Goal: Information Seeking & Learning: Learn about a topic

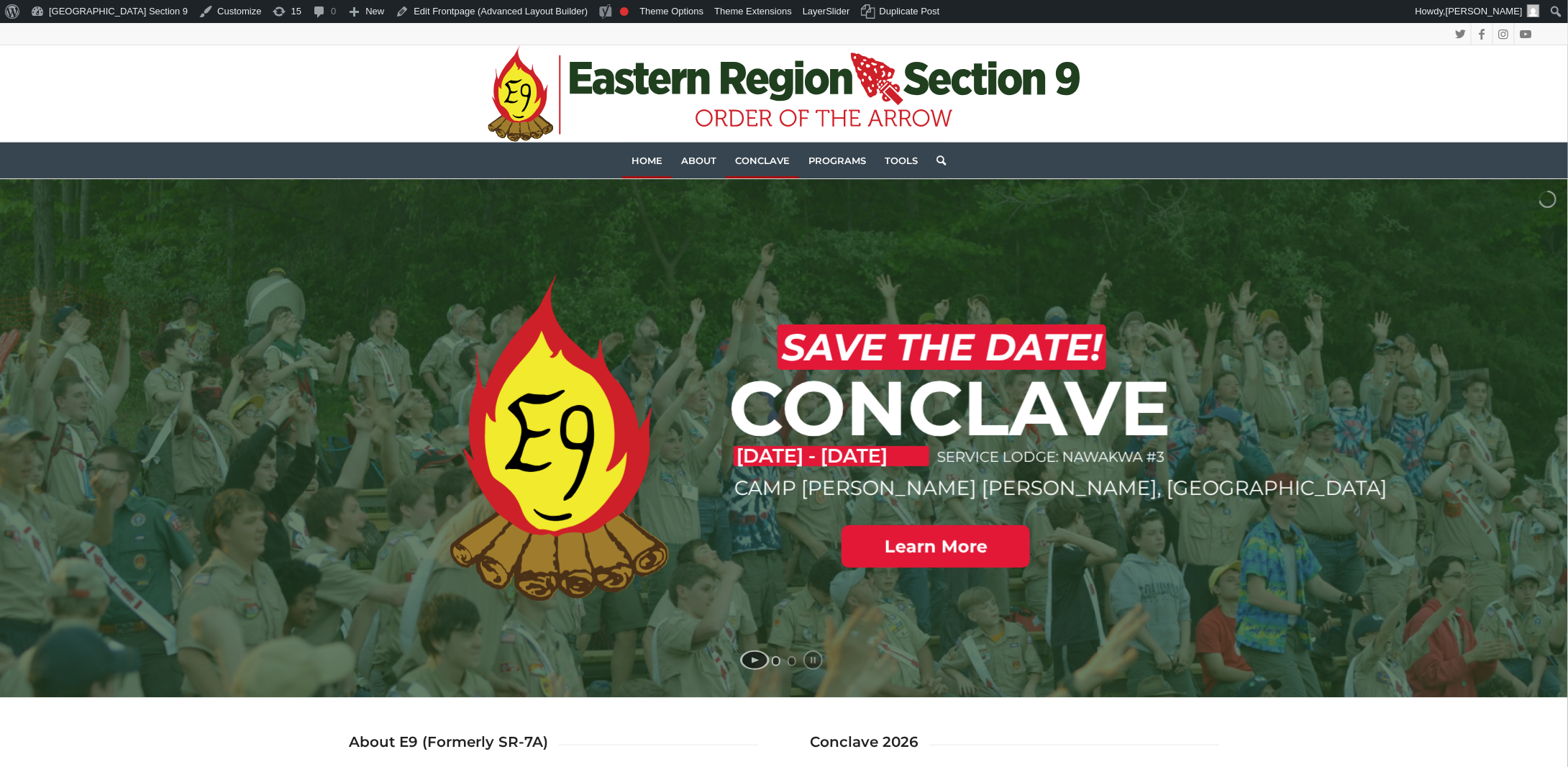
click at [757, 155] on span "Conclave" at bounding box center [763, 160] width 55 height 11
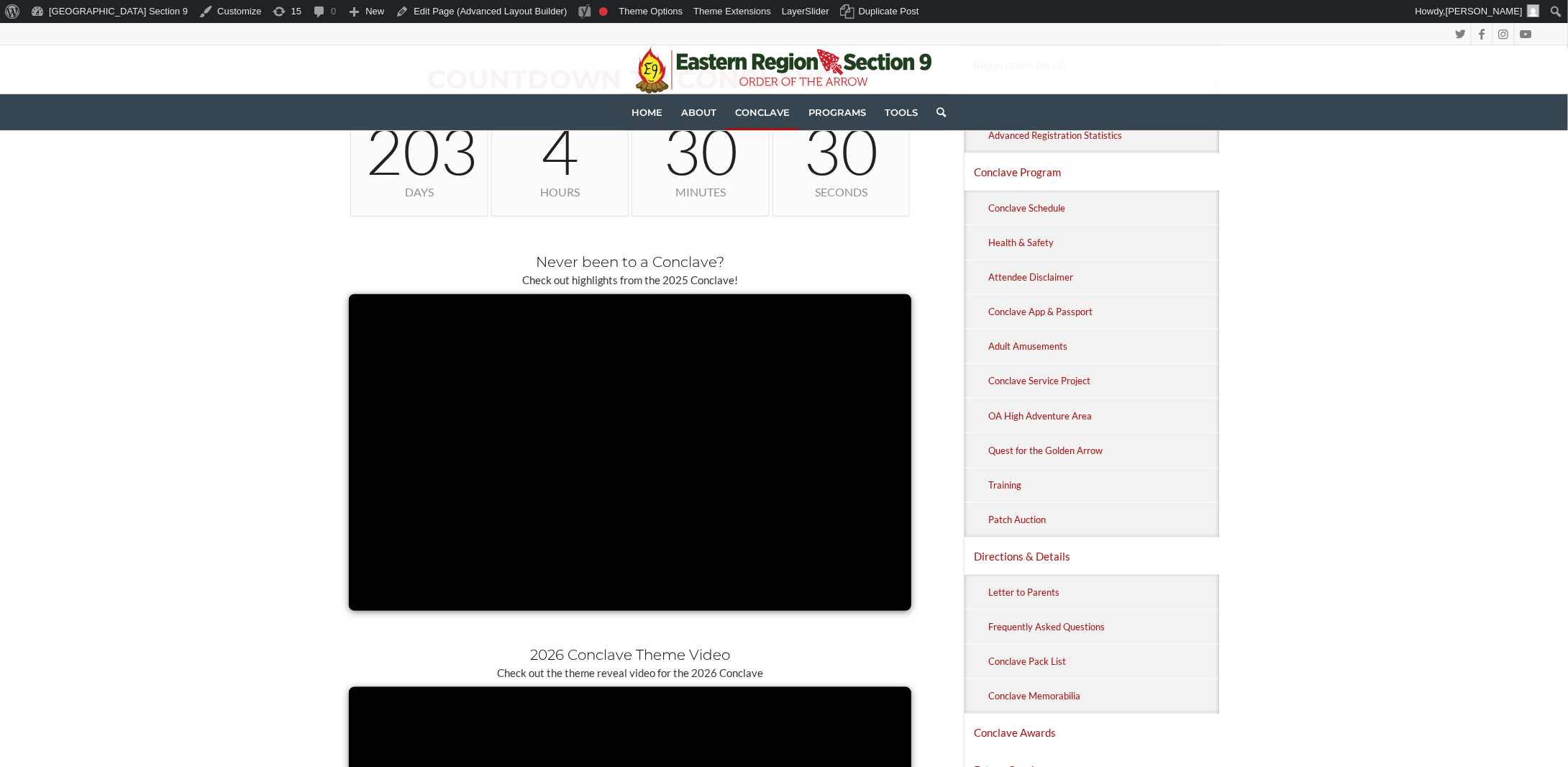
scroll to position [648, 0]
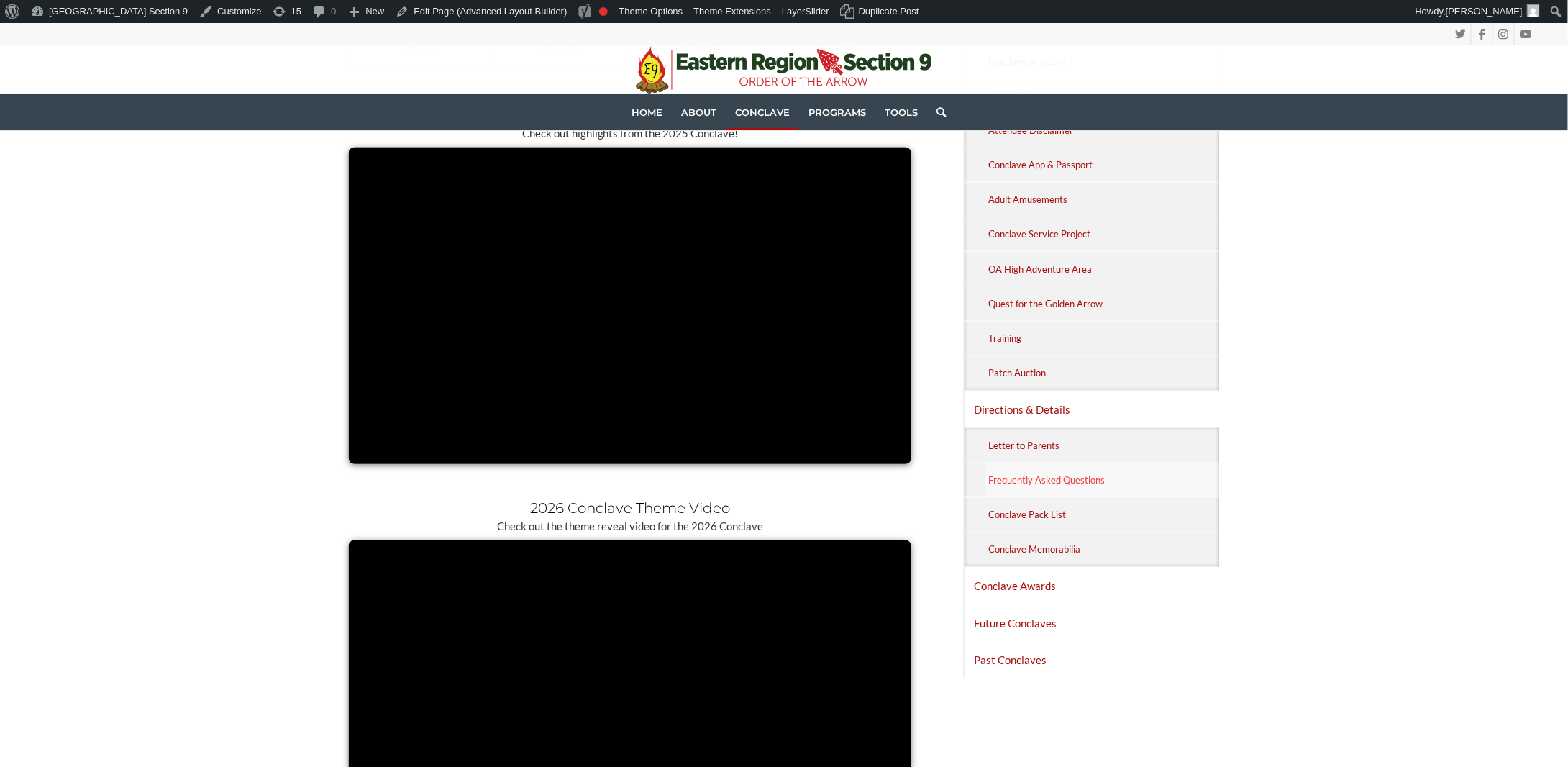
click at [1045, 463] on link "Frequently Asked Questions" at bounding box center [1103, 480] width 233 height 34
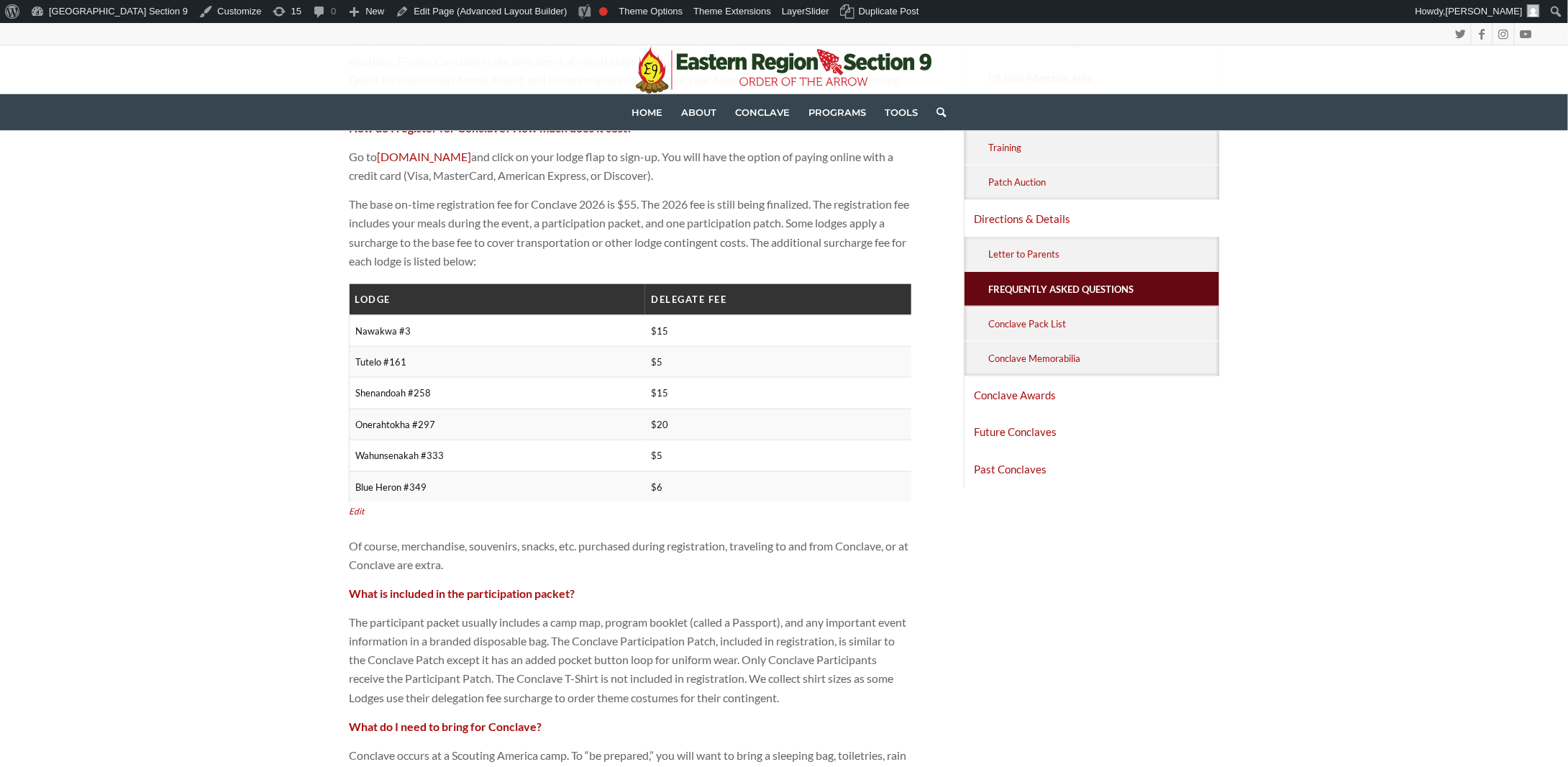
scroll to position [719, 0]
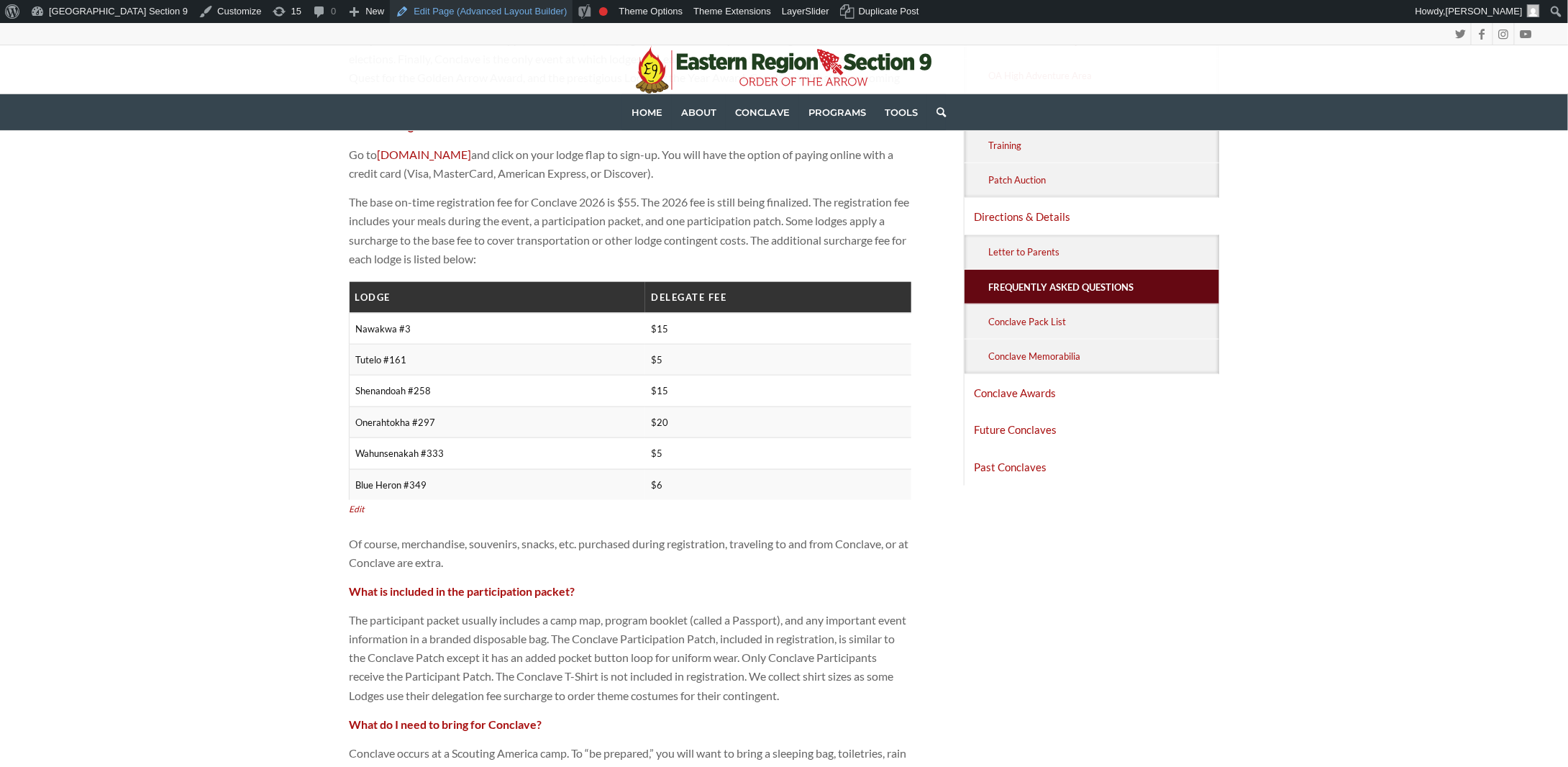
click at [390, 13] on link "Edit Page (Advanced Layout Builder)" at bounding box center [481, 11] width 183 height 23
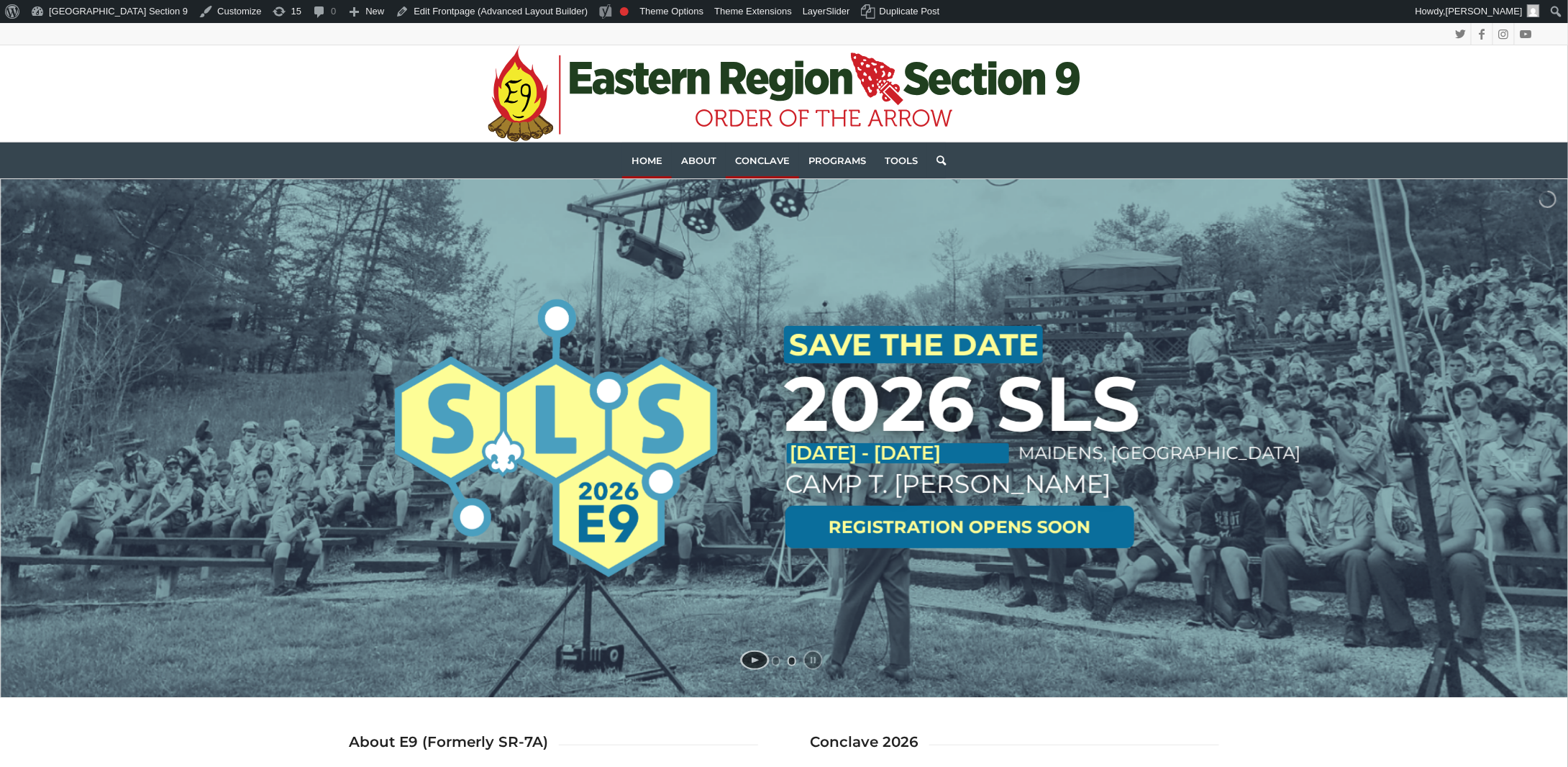
click at [751, 155] on span "Conclave" at bounding box center [763, 160] width 55 height 11
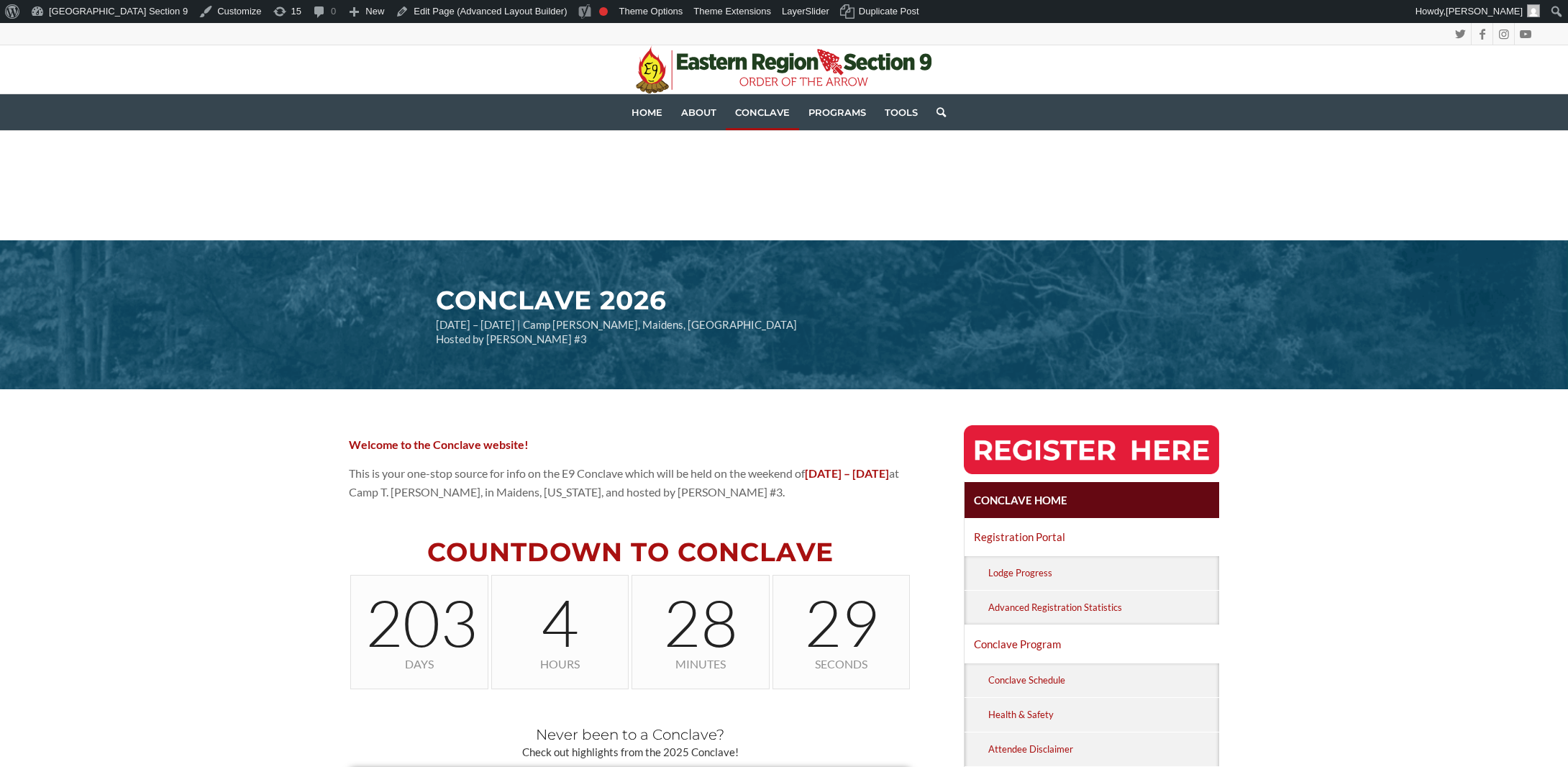
scroll to position [504, 0]
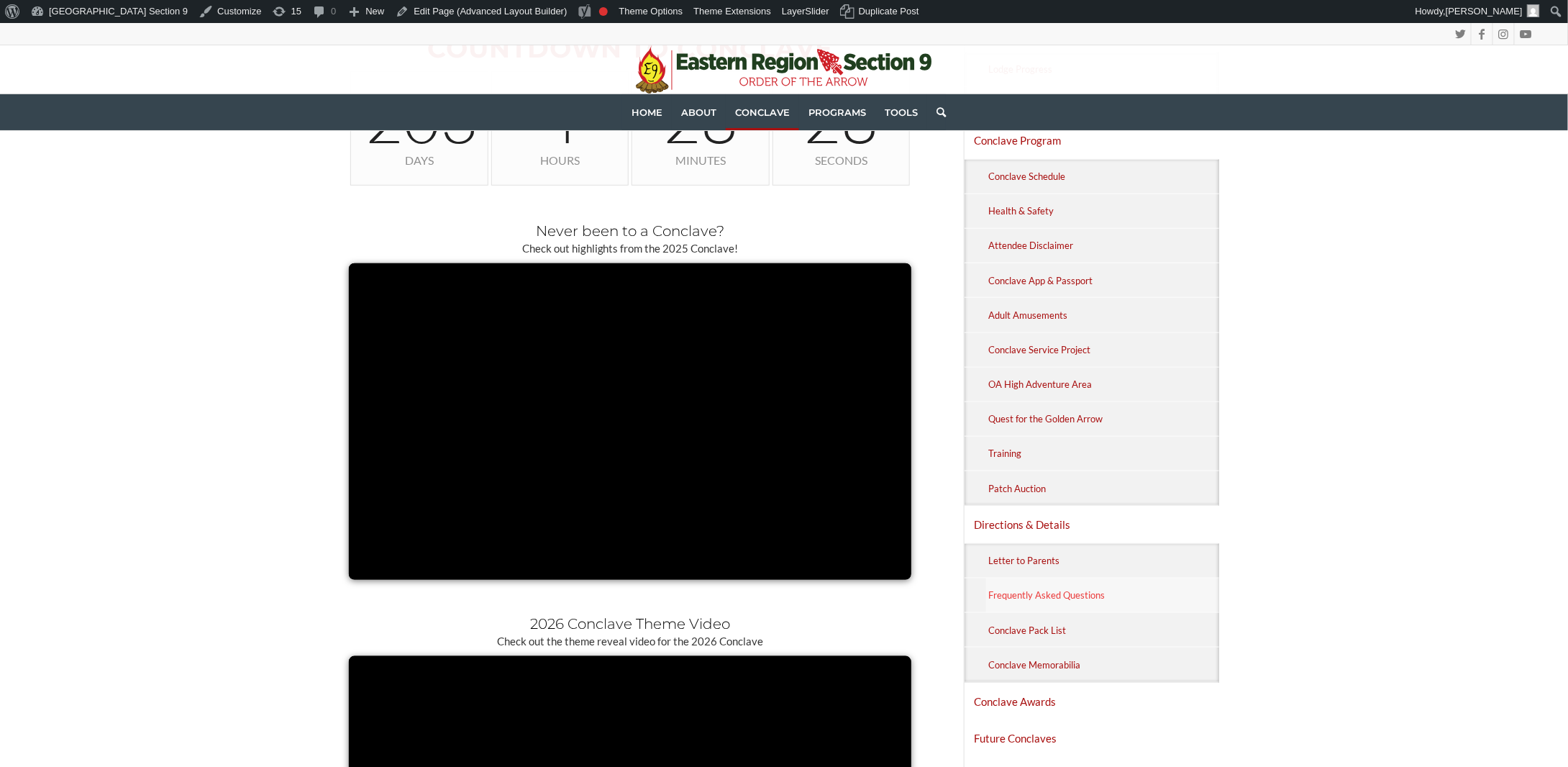
click at [1037, 591] on link "Frequently Asked Questions" at bounding box center [1103, 595] width 233 height 34
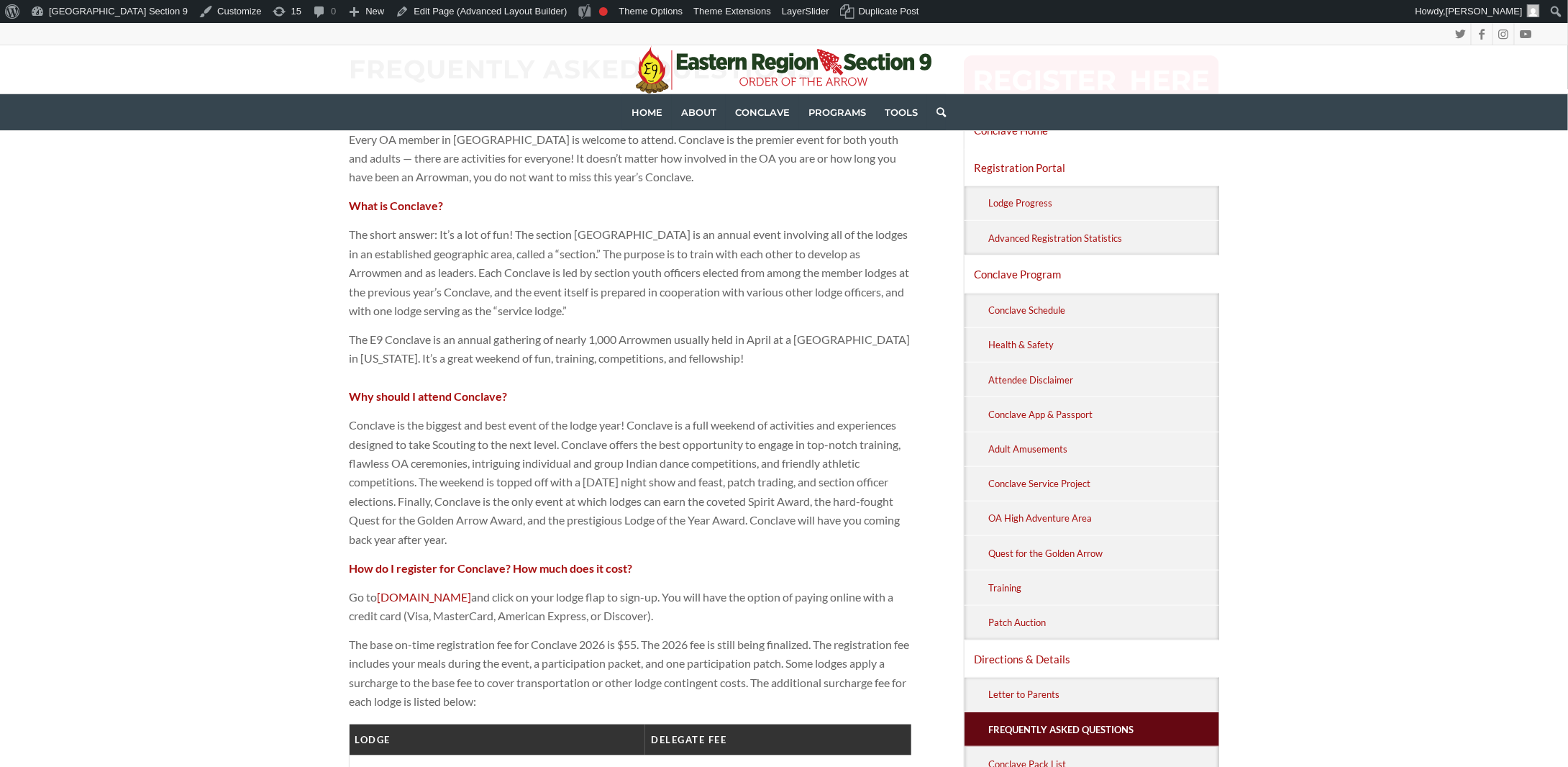
scroll to position [360, 0]
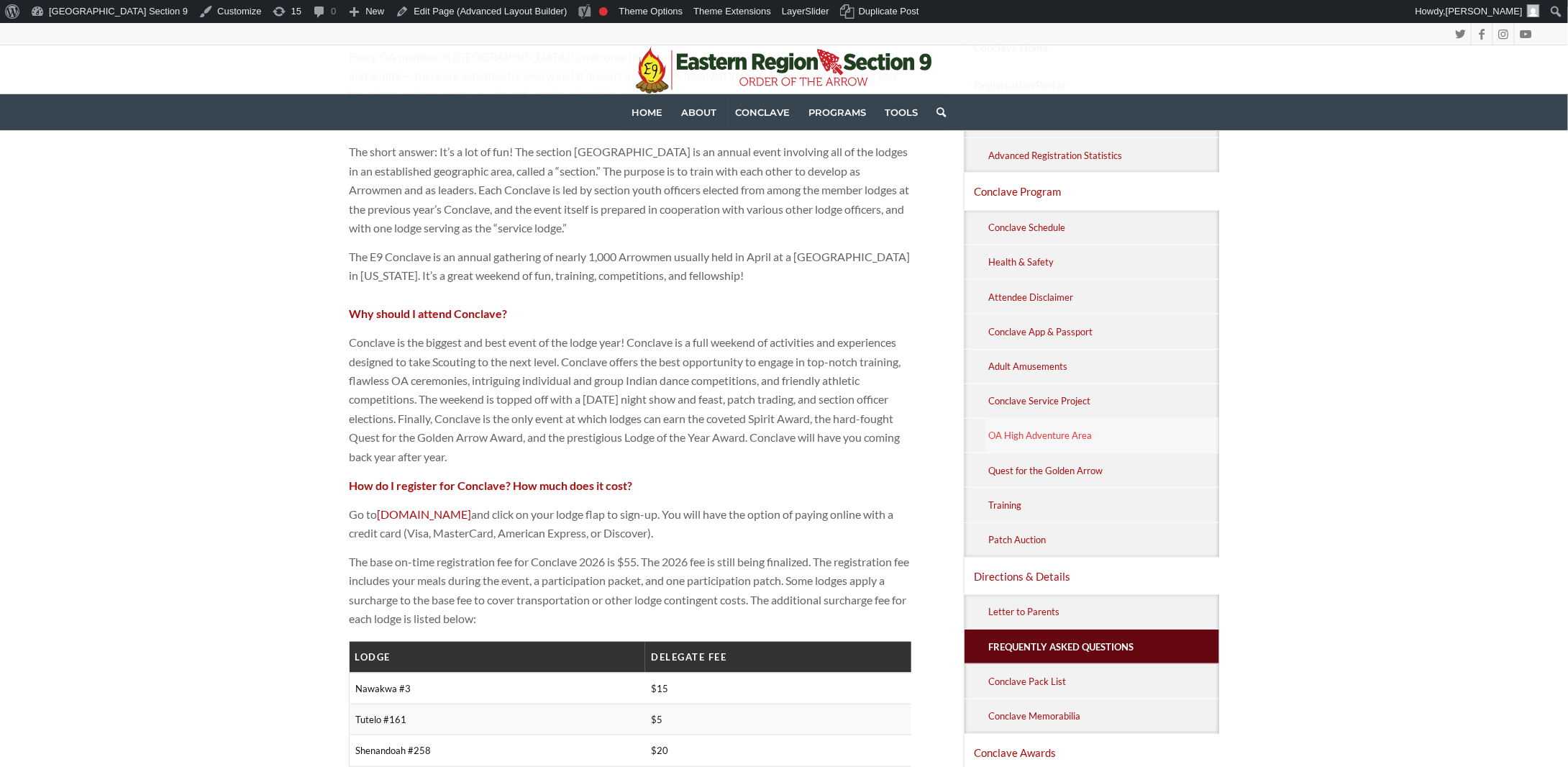
click at [1011, 425] on link "OA High Adventure Area" at bounding box center [1103, 436] width 233 height 34
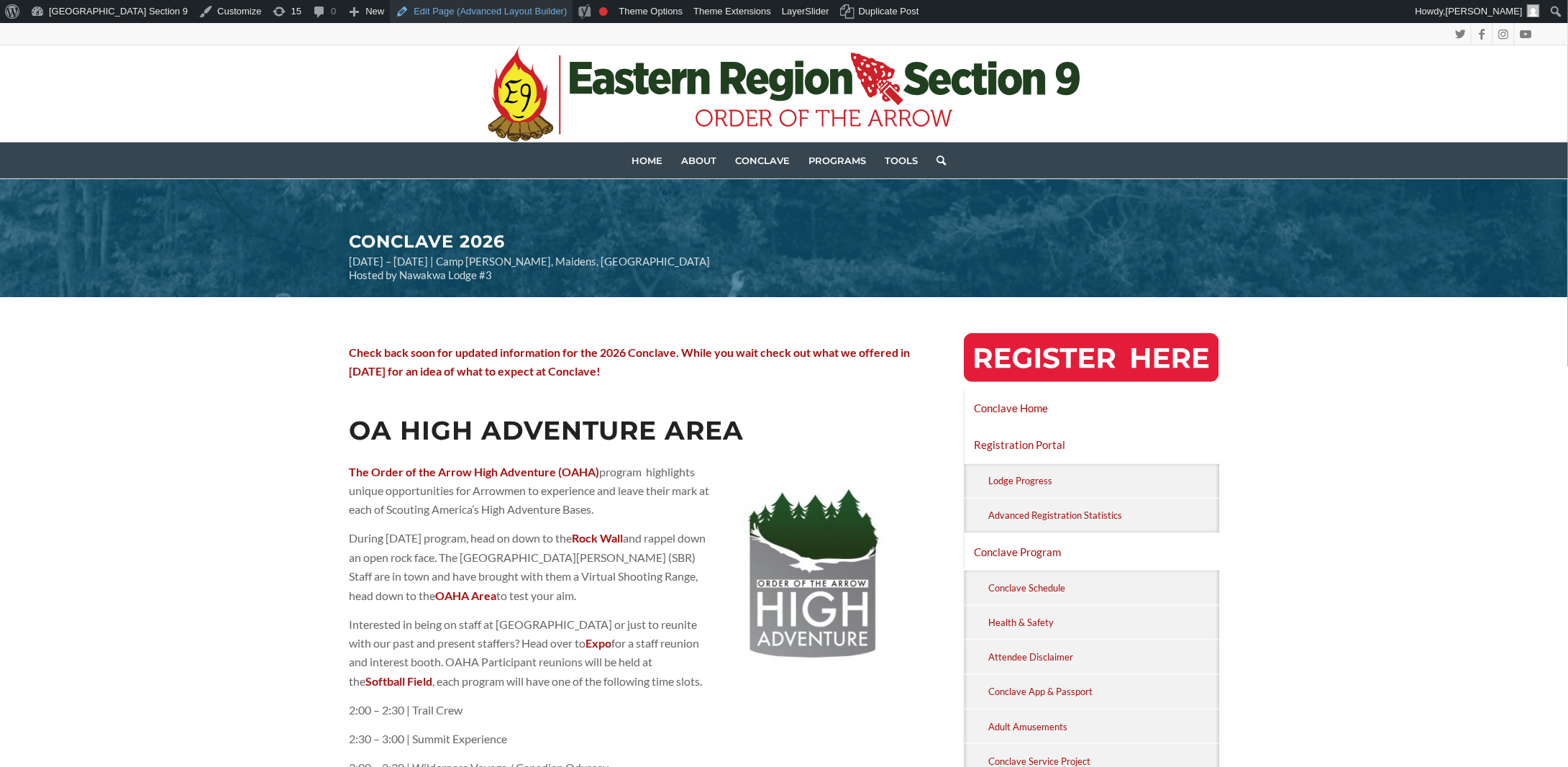
click at [390, 3] on link "Edit Page (Advanced Layout Builder)" at bounding box center [481, 11] width 183 height 23
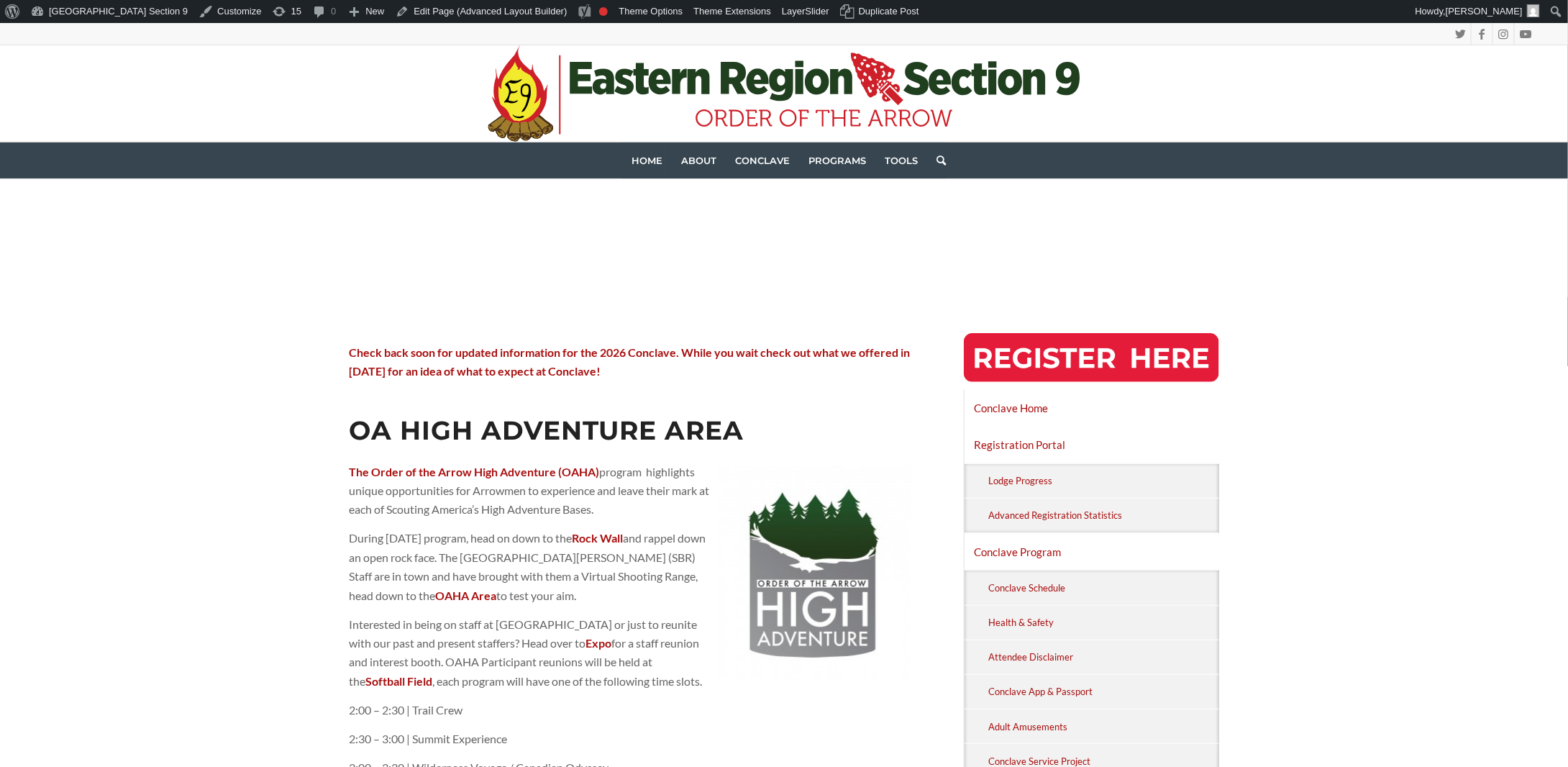
click at [813, 246] on h2 "CONCLAVE 2026" at bounding box center [675, 242] width 653 height 19
click at [390, 10] on link "Edit Page (Advanced Layout Builder)" at bounding box center [481, 11] width 183 height 23
click at [842, 246] on h2 "CONCLAVE 2026" at bounding box center [675, 242] width 653 height 19
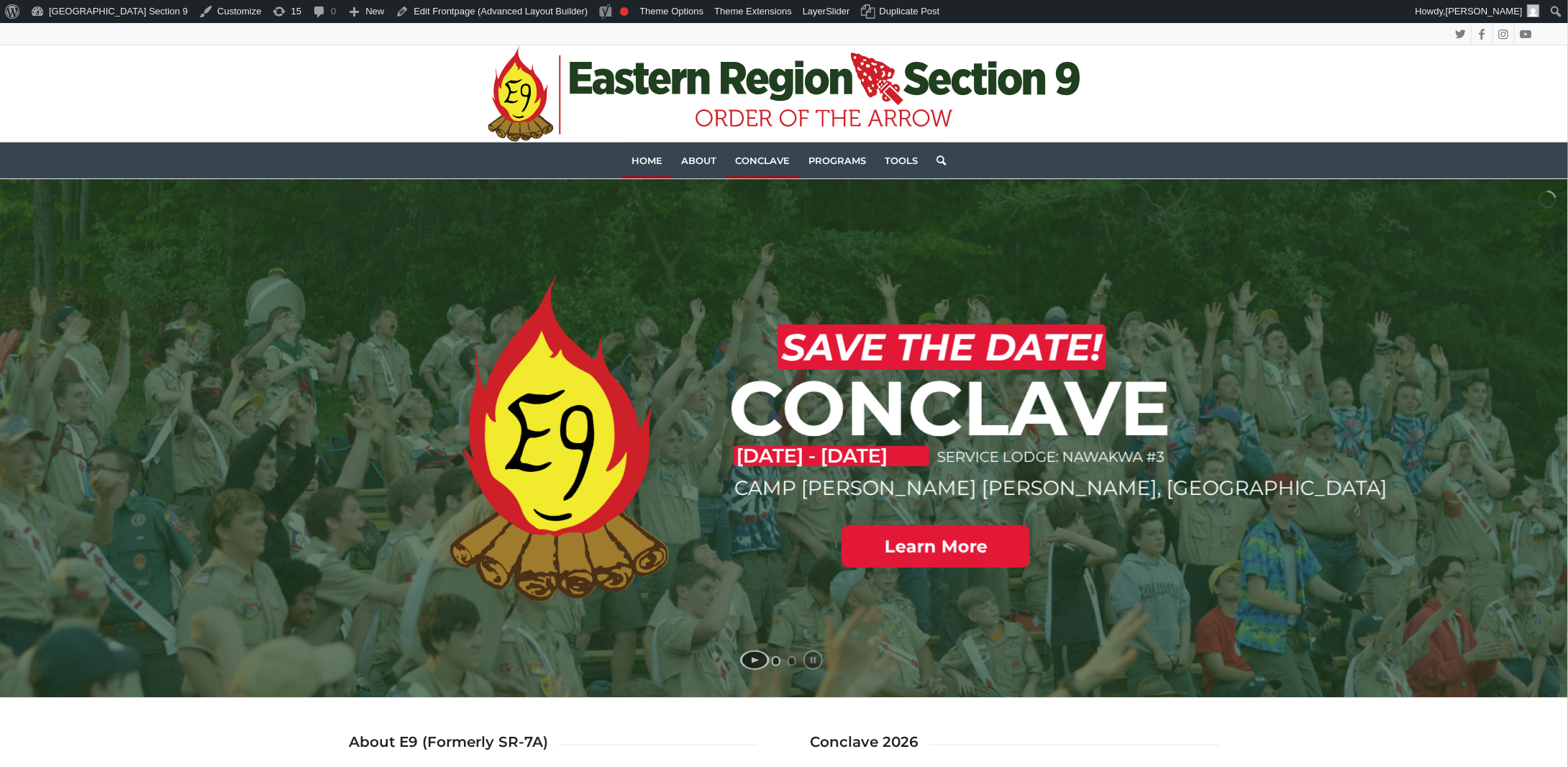
click at [759, 158] on span "Conclave" at bounding box center [763, 160] width 55 height 11
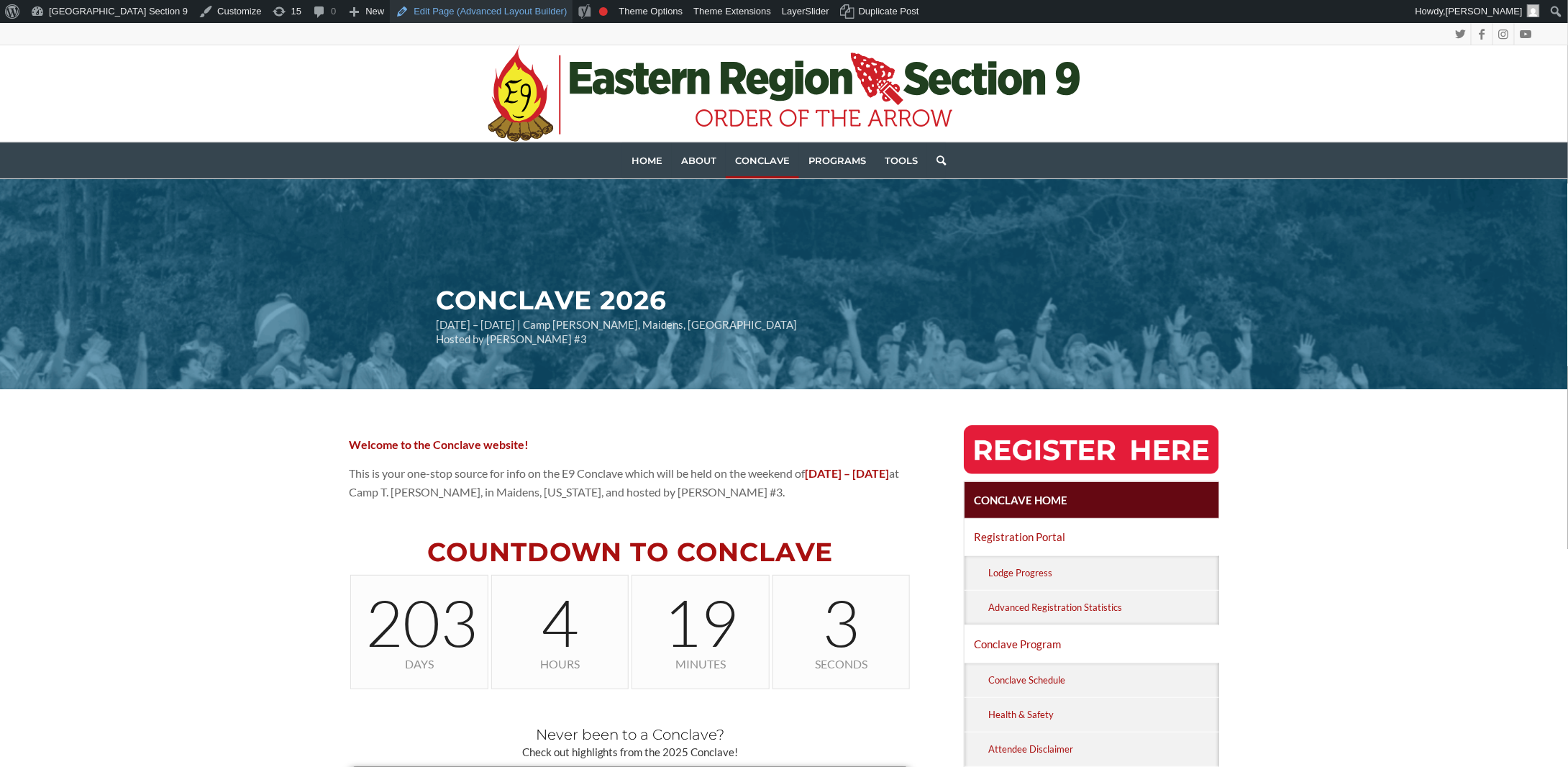
click at [416, 14] on link "Edit Page (Advanced Layout Builder)" at bounding box center [481, 11] width 183 height 23
click at [392, 3] on link "Edit Page (Advanced Layout Builder)" at bounding box center [481, 11] width 183 height 23
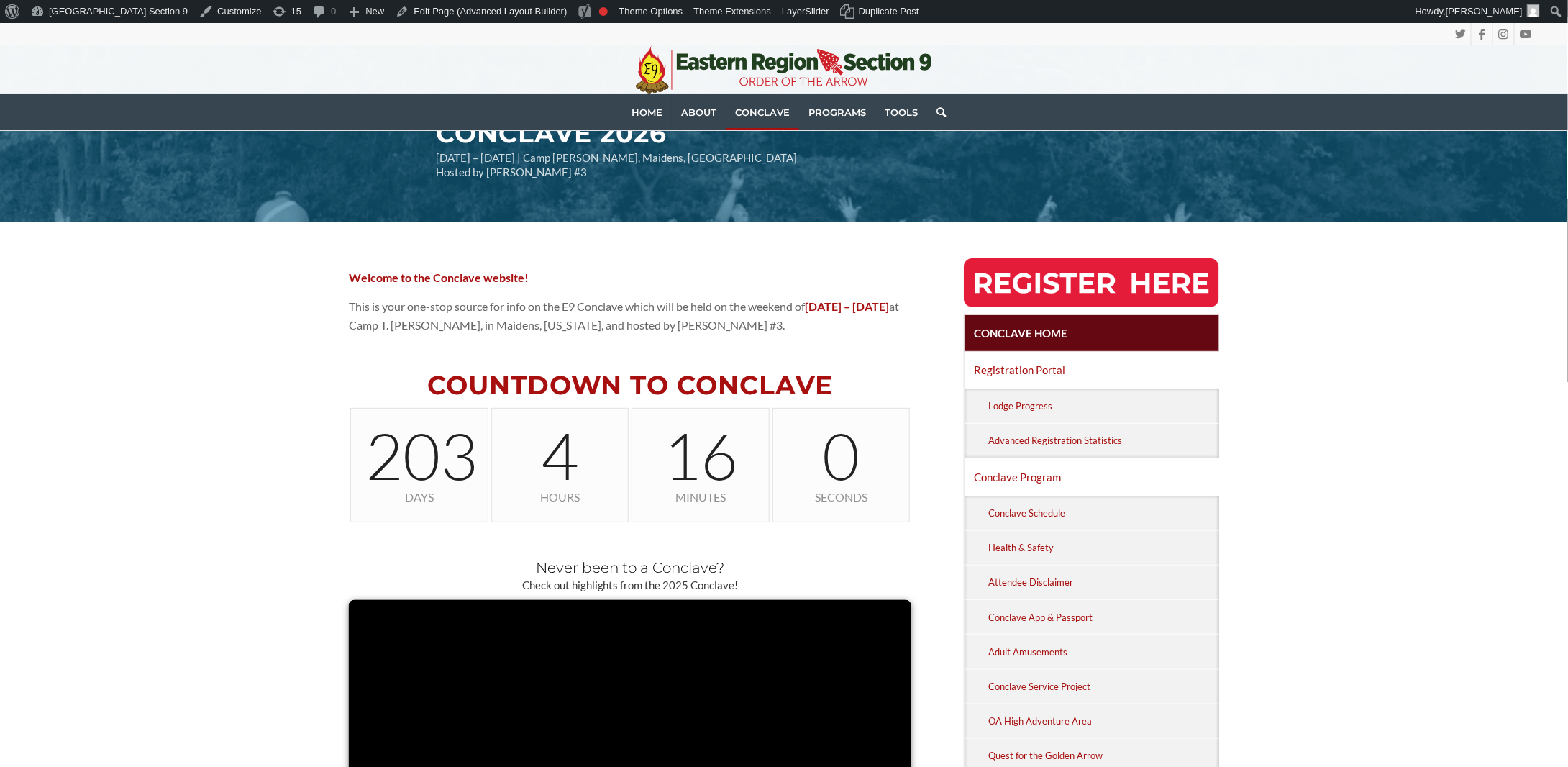
scroll to position [216, 0]
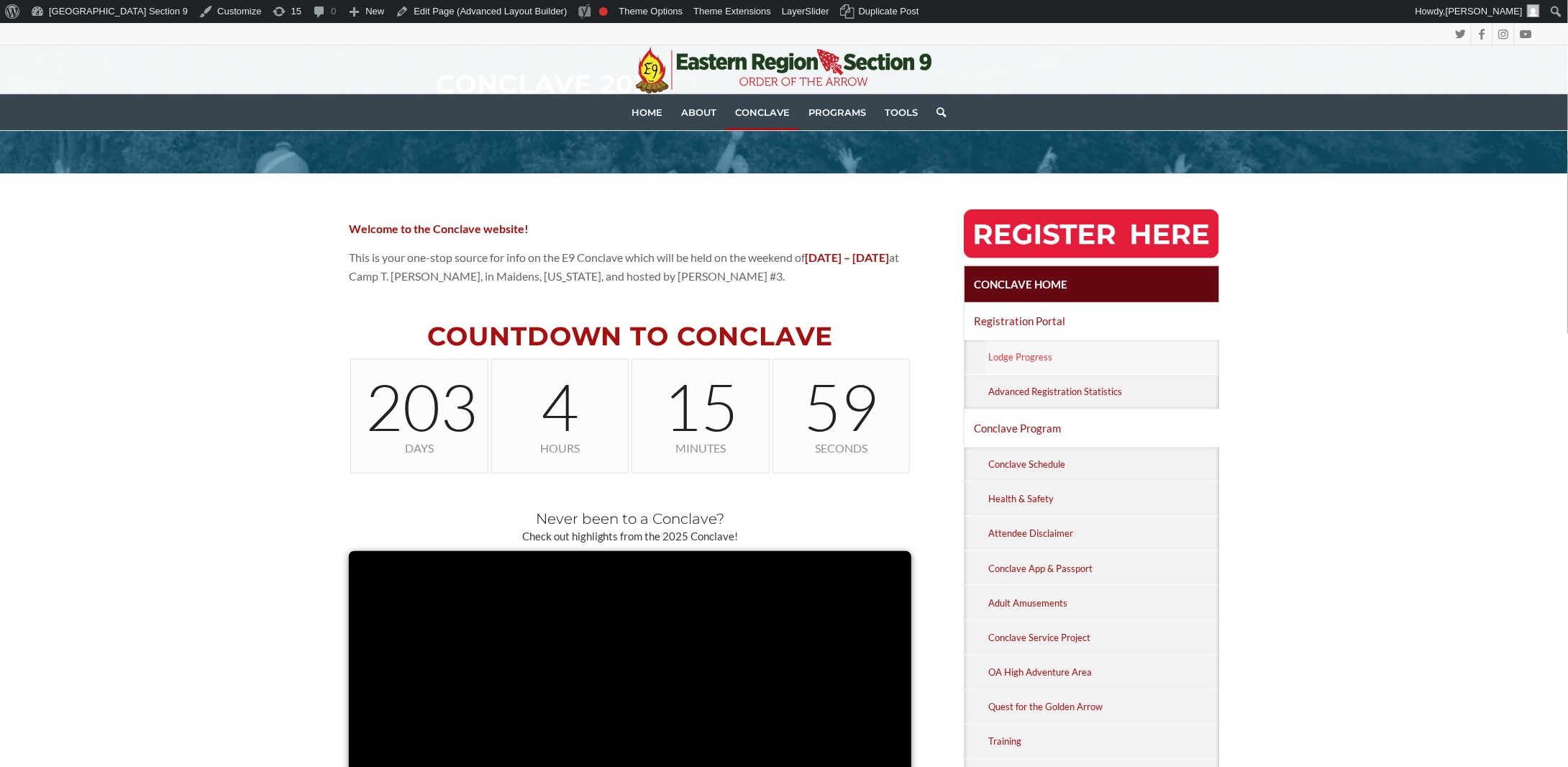
click at [1027, 353] on link "Lodge Progress" at bounding box center [1103, 358] width 233 height 34
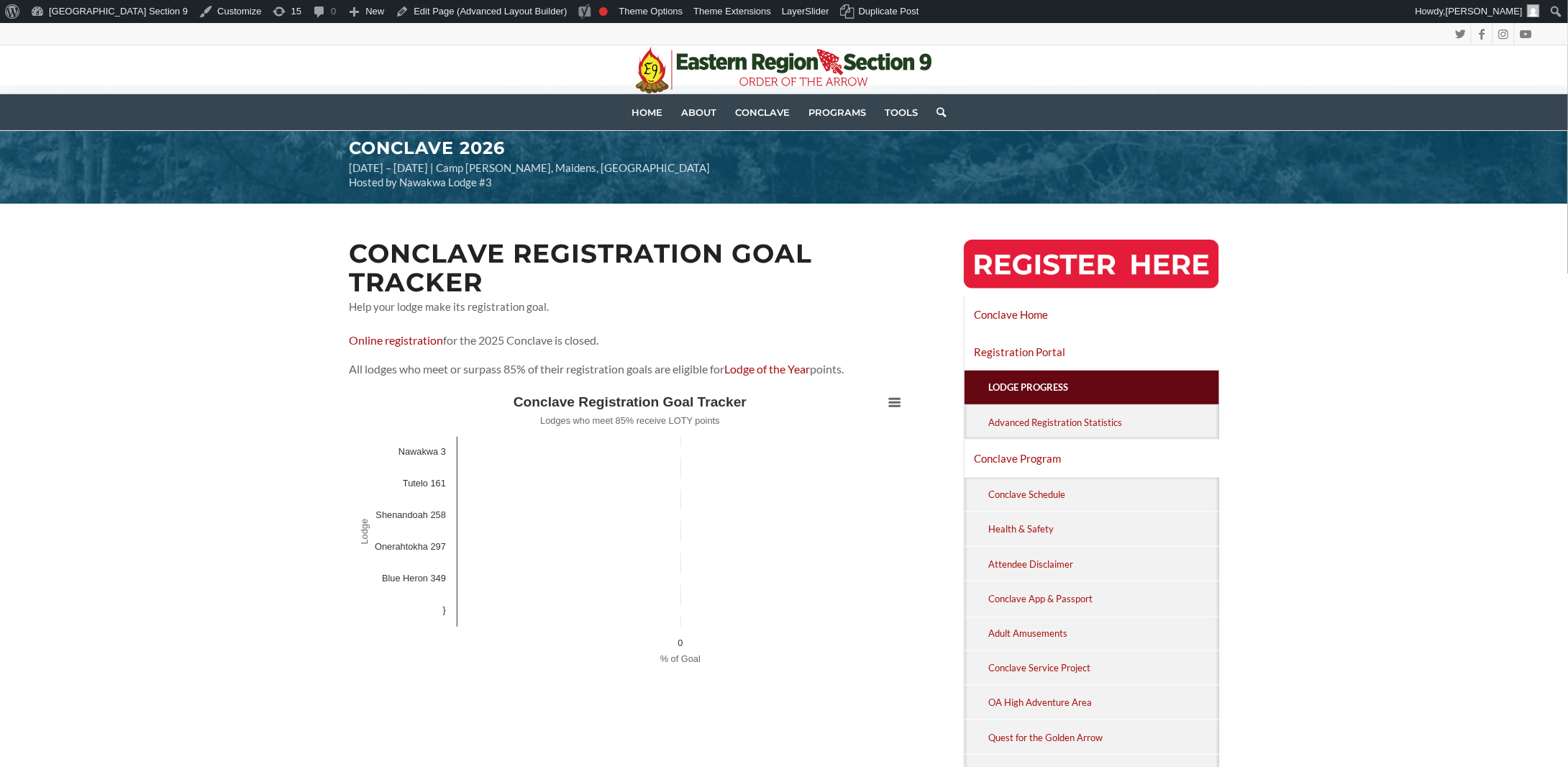
scroll to position [144, 0]
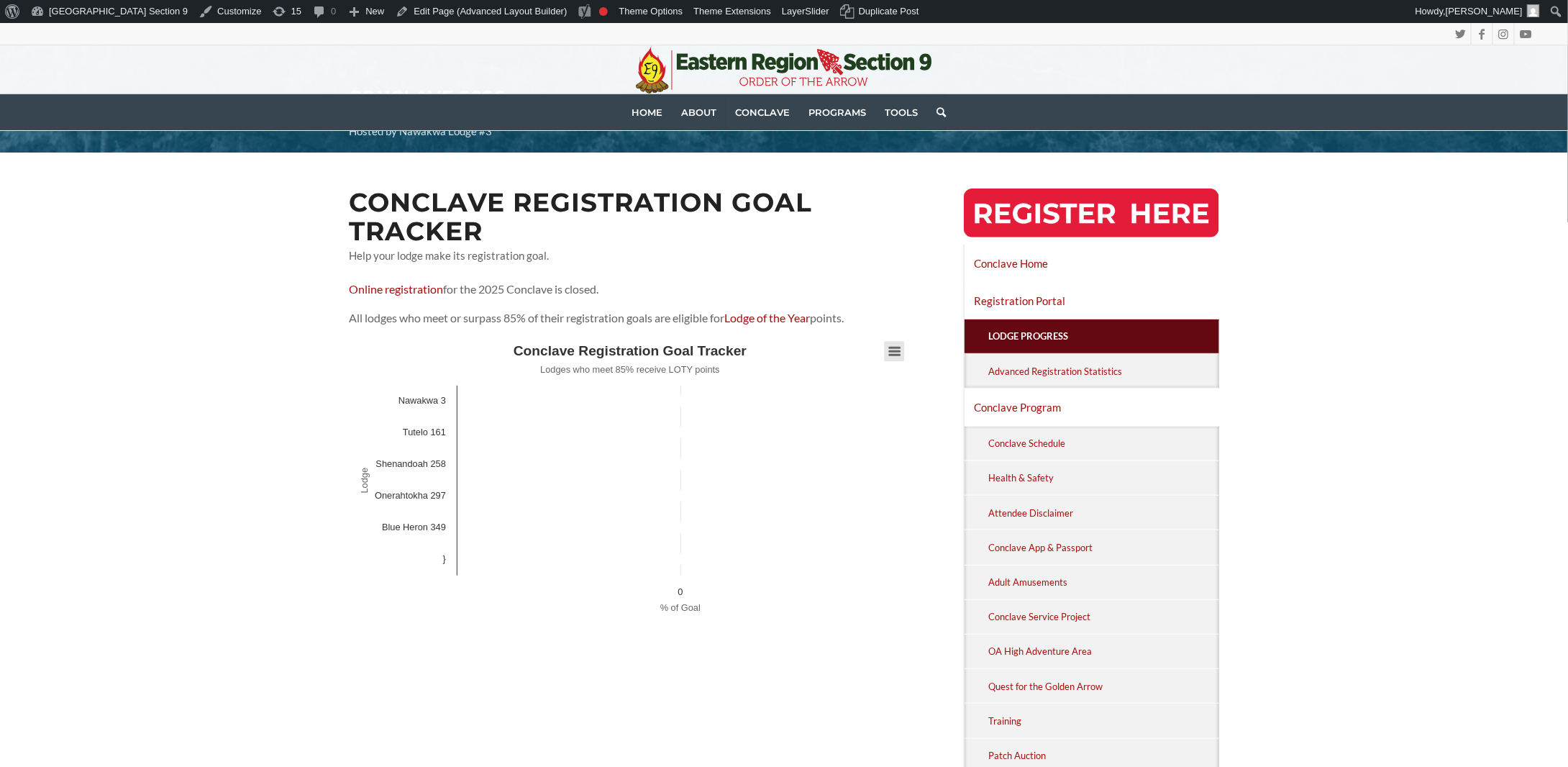
click at [896, 350] on g "Chart context menu" at bounding box center [895, 351] width 20 height 20
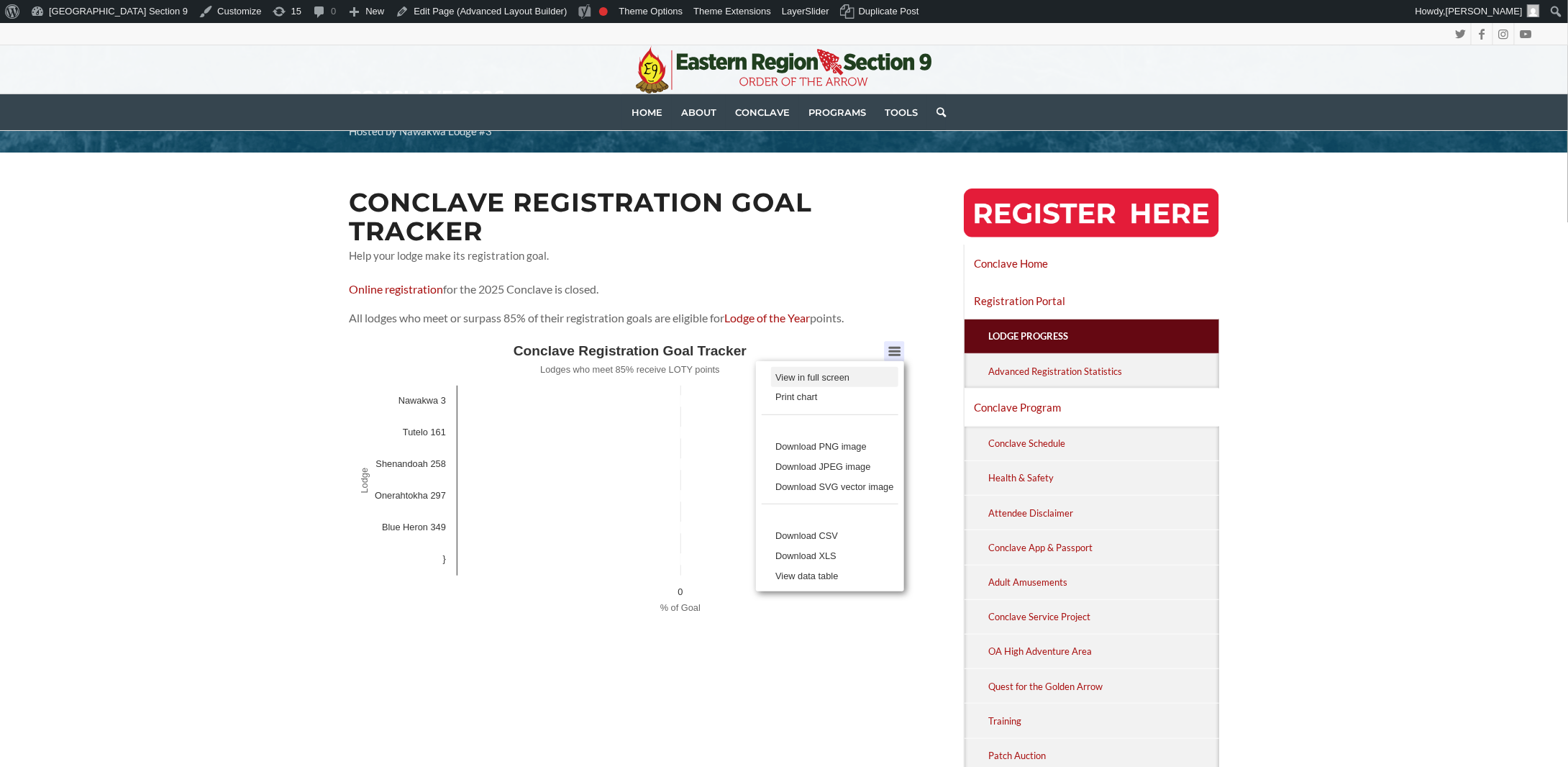
click at [827, 380] on li "View in full screen" at bounding box center [835, 377] width 127 height 20
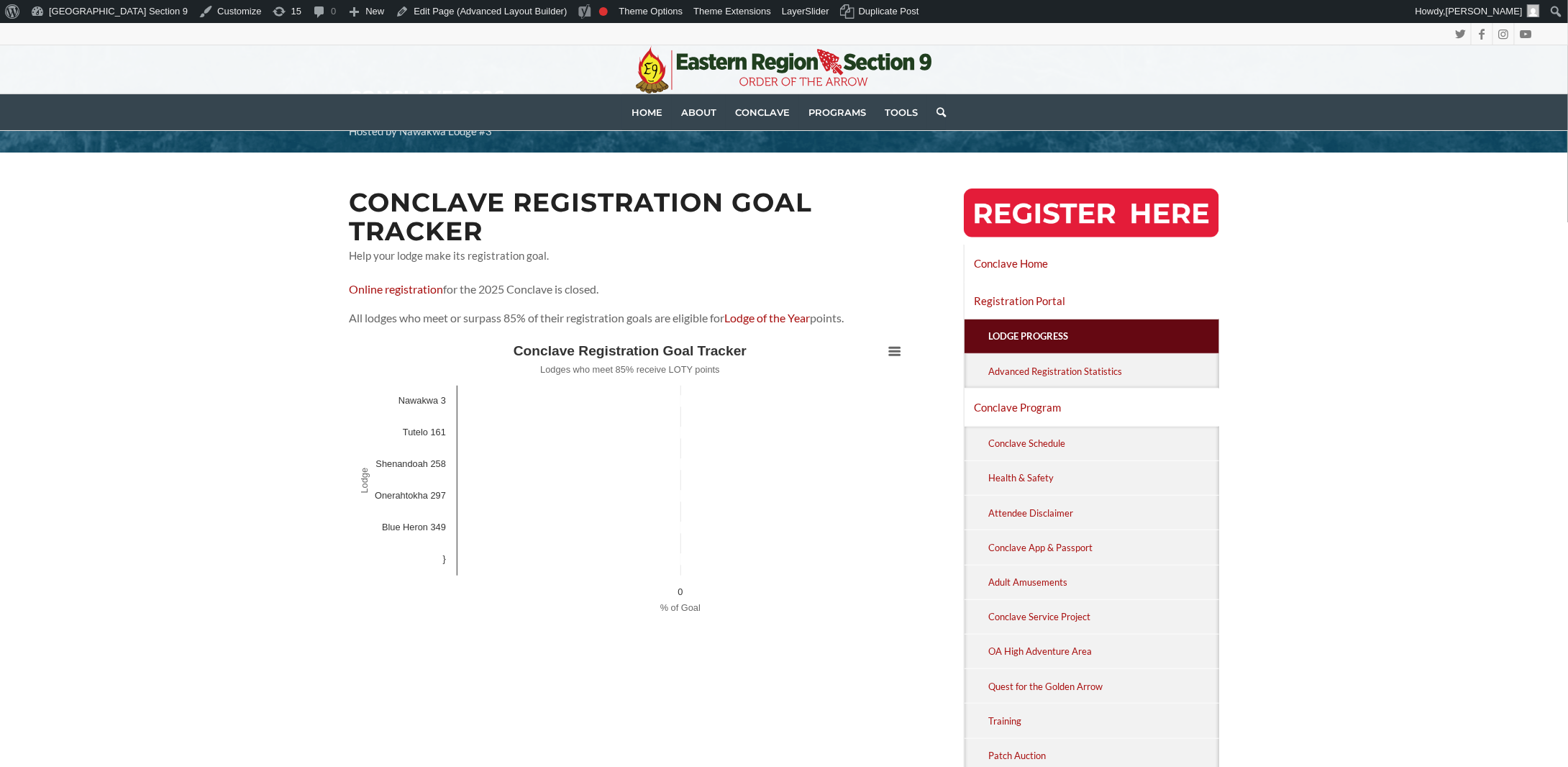
click at [575, 528] on icon "Created with Highcharts 12.4.0 % of Goal Lodge Chart context menu Conclave Regi…" at bounding box center [630, 481] width 563 height 288
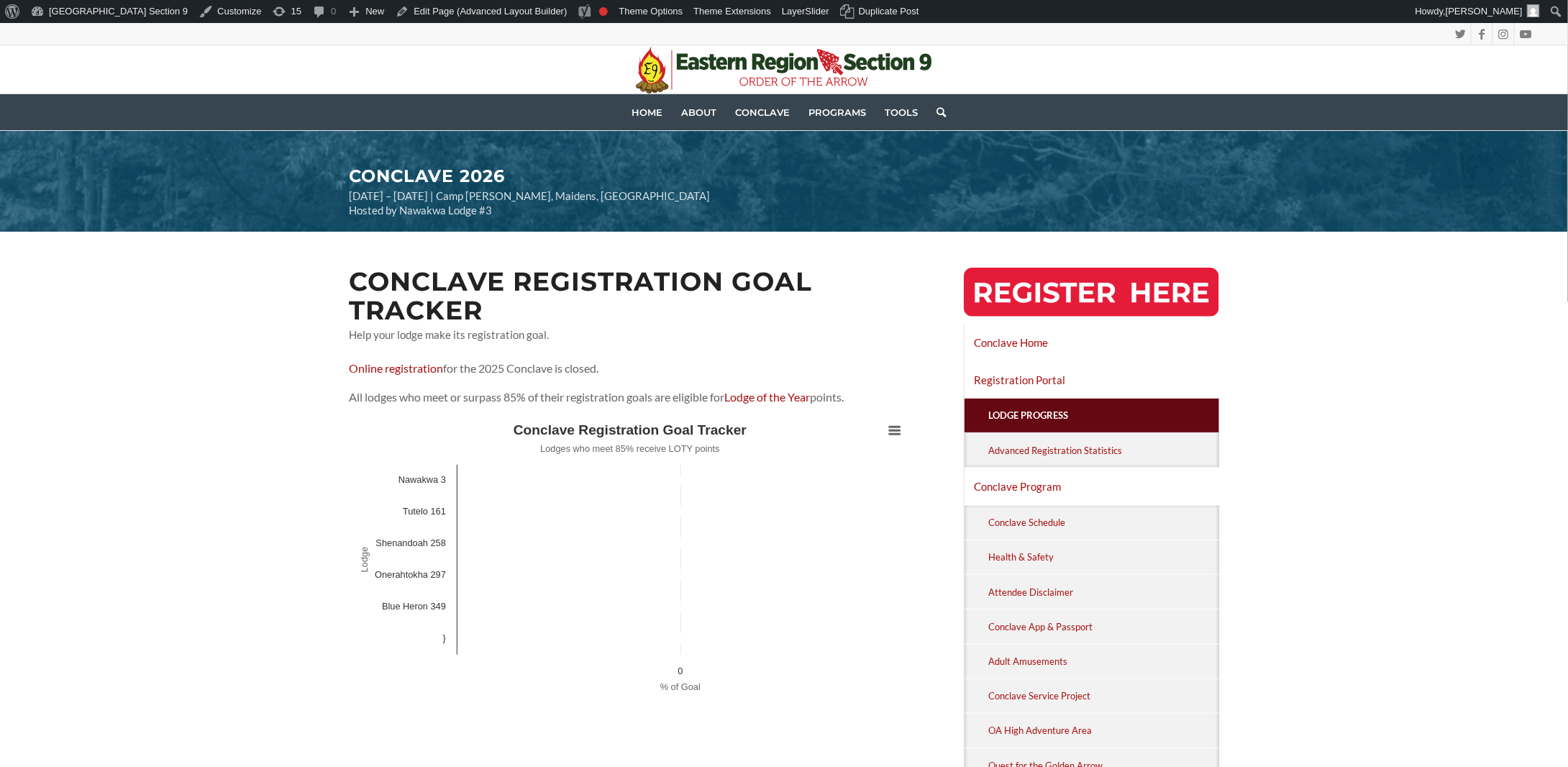
scroll to position [0, 0]
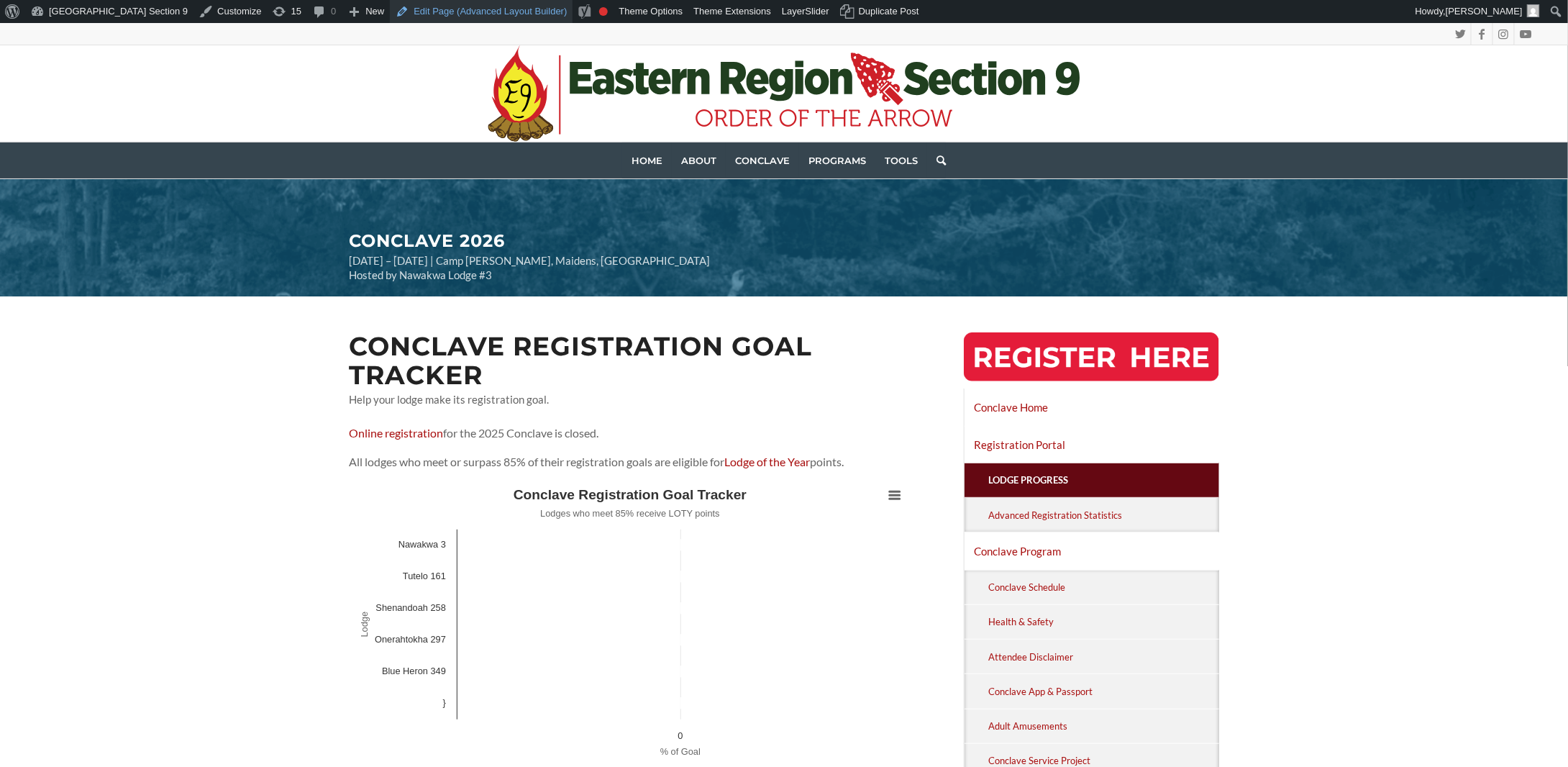
click at [447, 7] on link "Edit Page (Advanced Layout Builder)" at bounding box center [481, 11] width 183 height 23
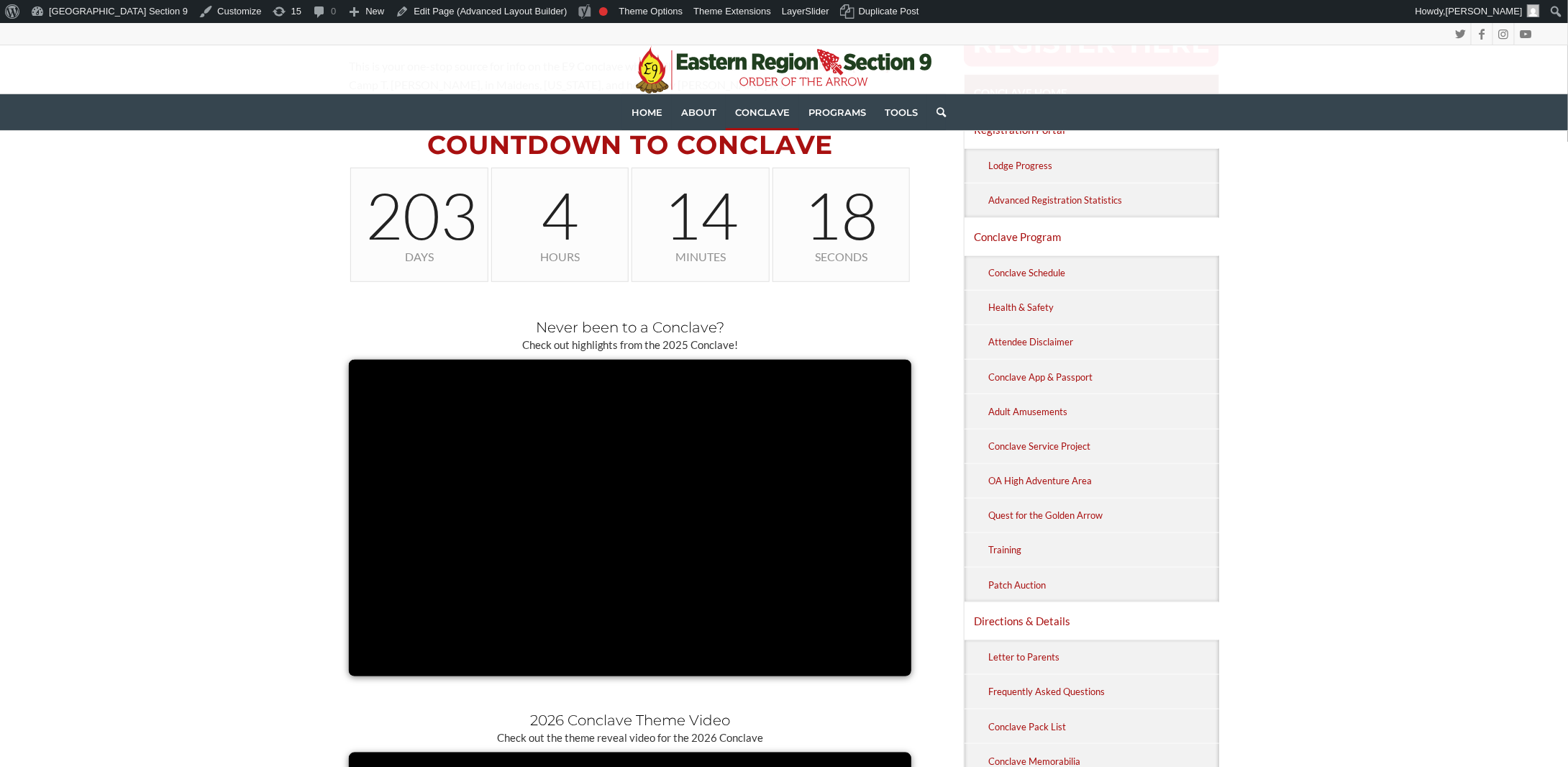
scroll to position [432, 0]
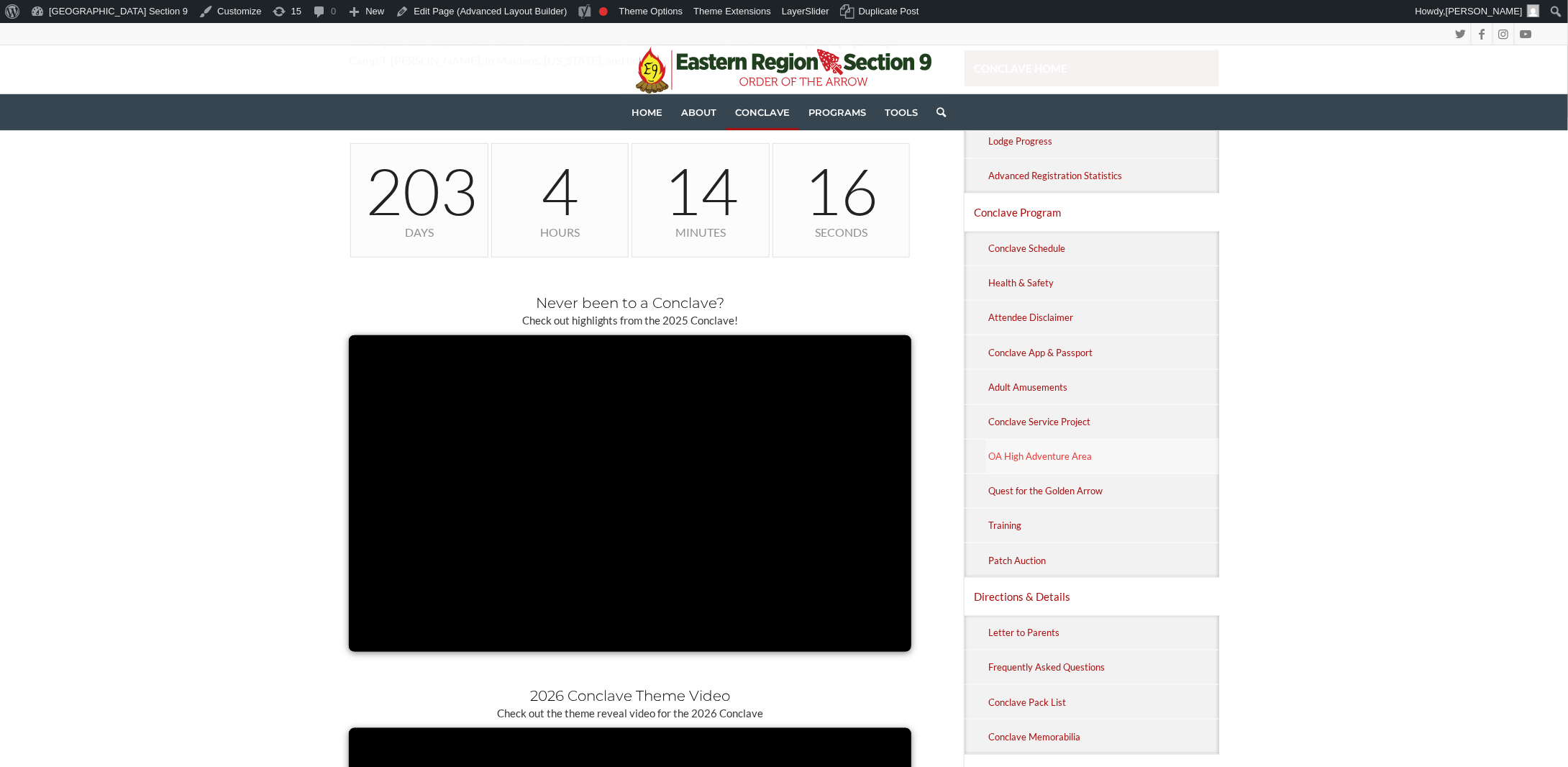
click at [1073, 454] on link "OA High Adventure Area" at bounding box center [1103, 457] width 233 height 34
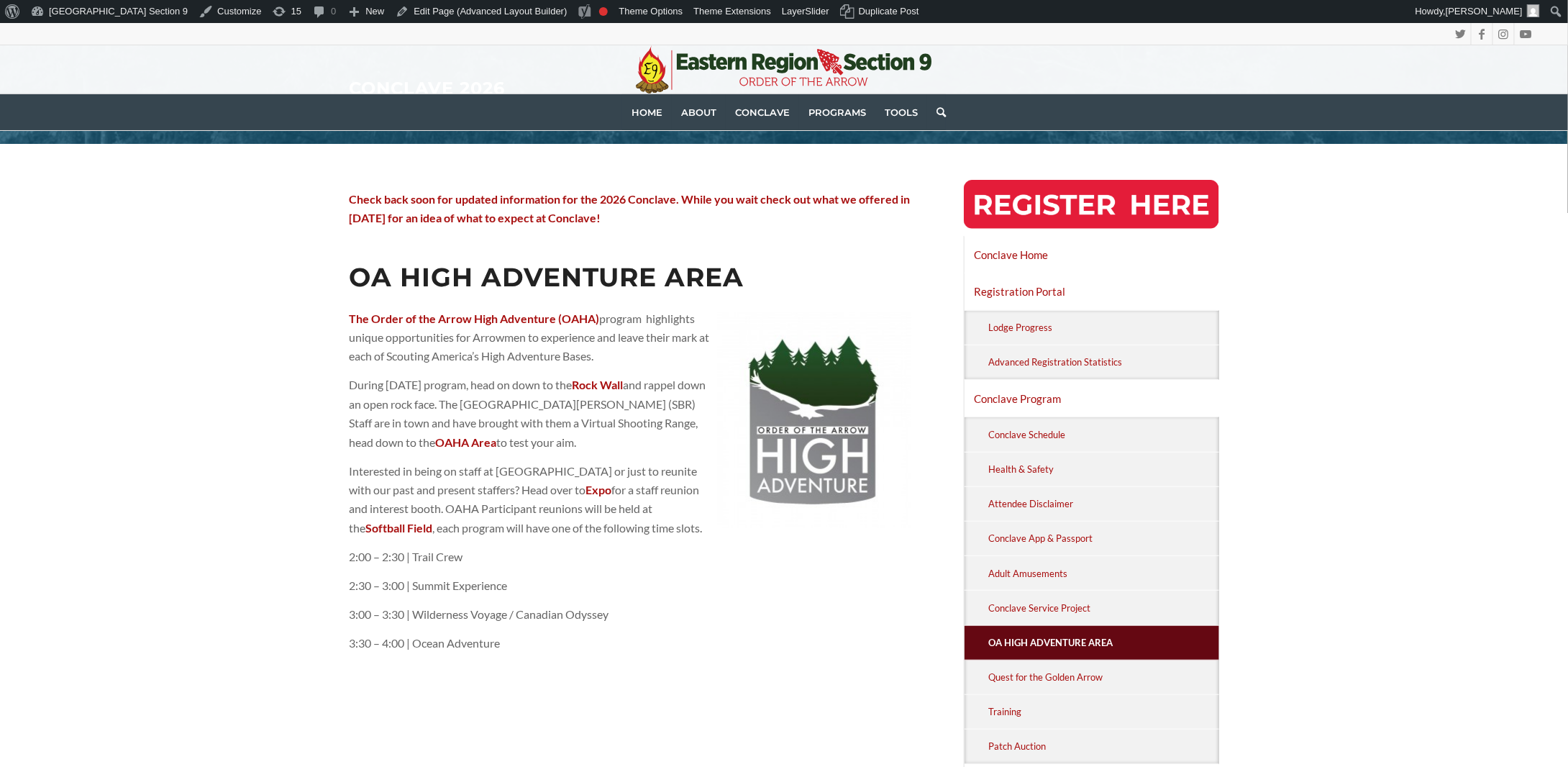
scroll to position [144, 0]
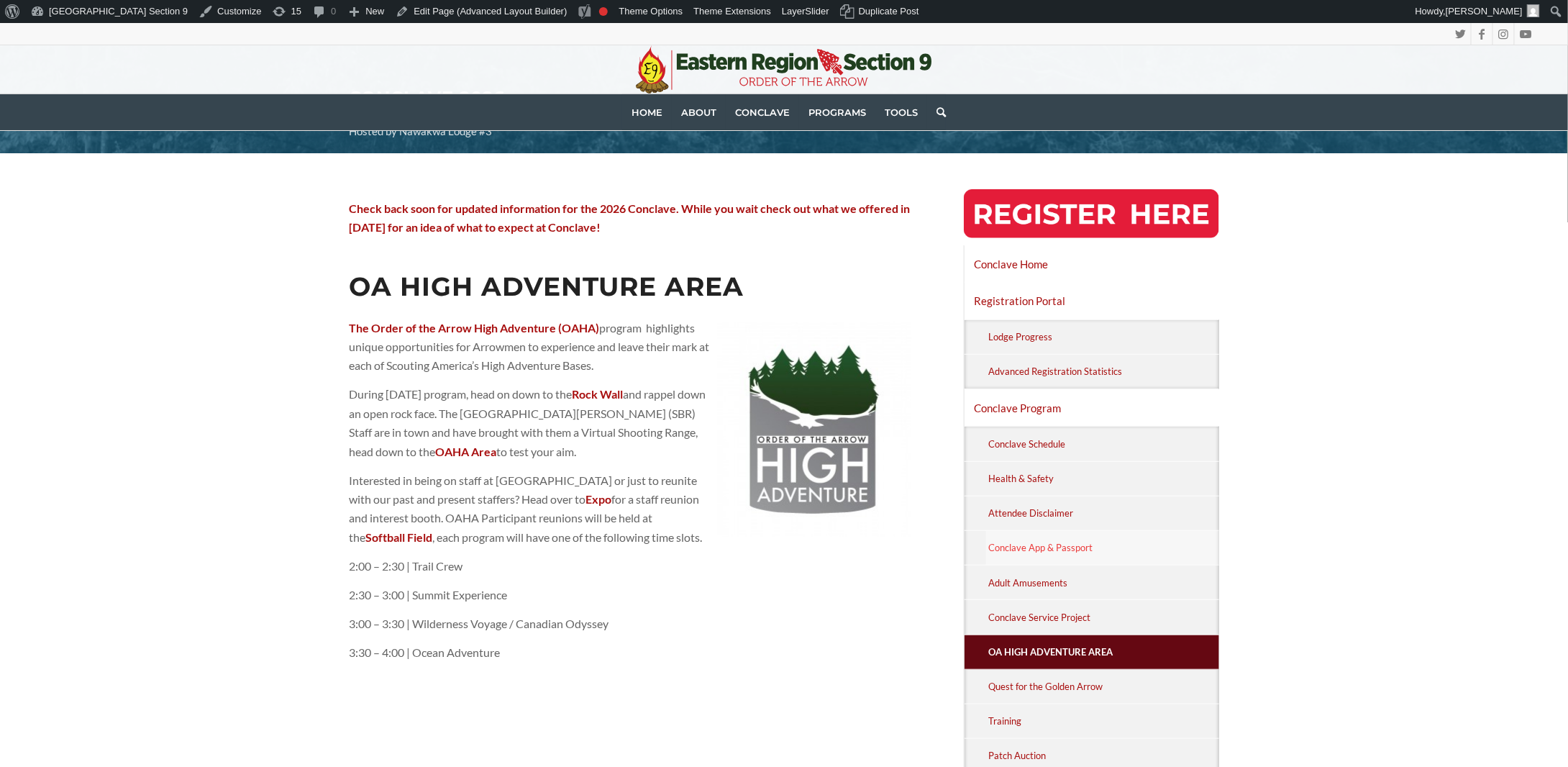
click at [1018, 537] on link "Conclave App & Passport" at bounding box center [1103, 548] width 233 height 34
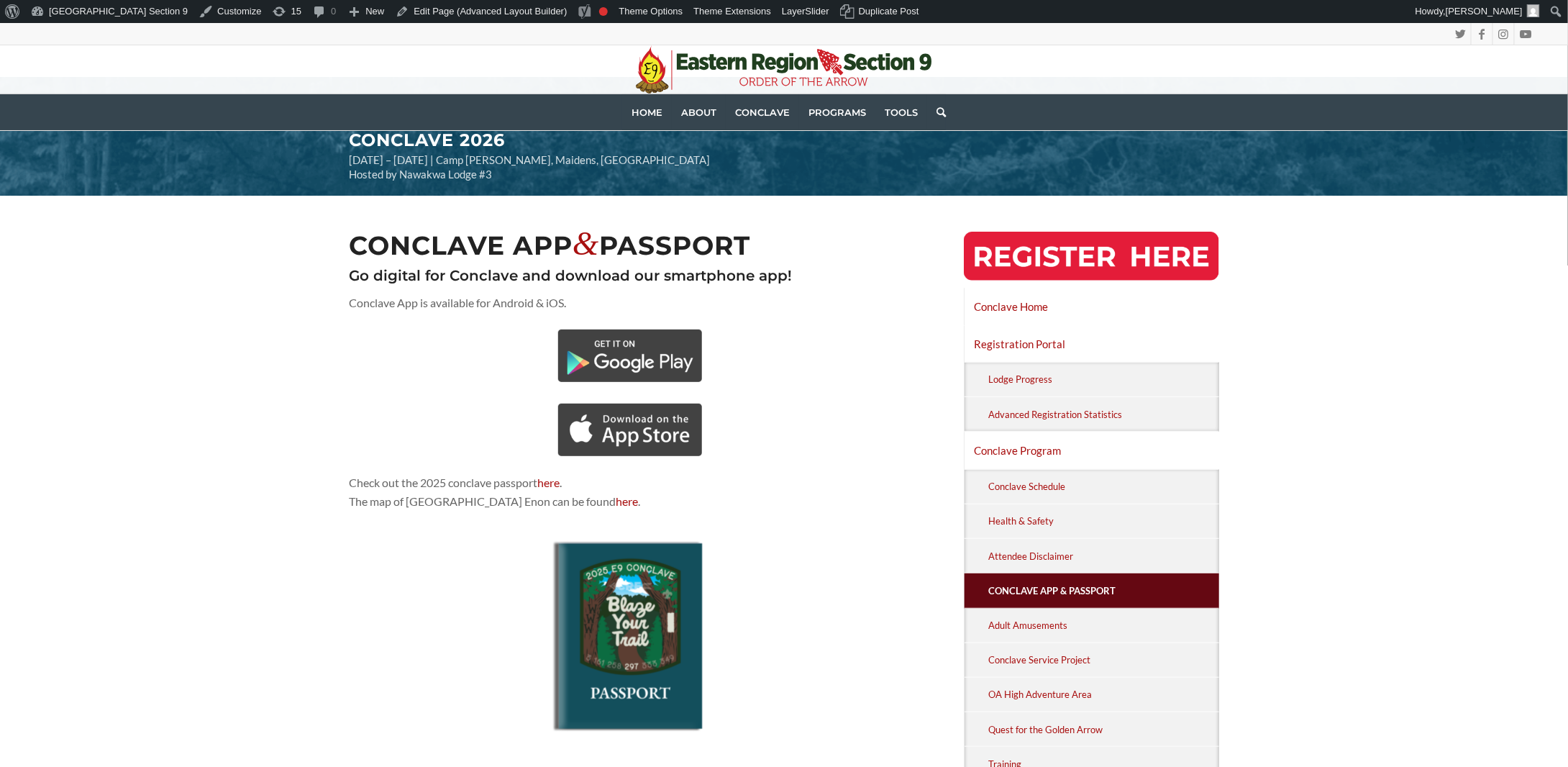
scroll to position [144, 0]
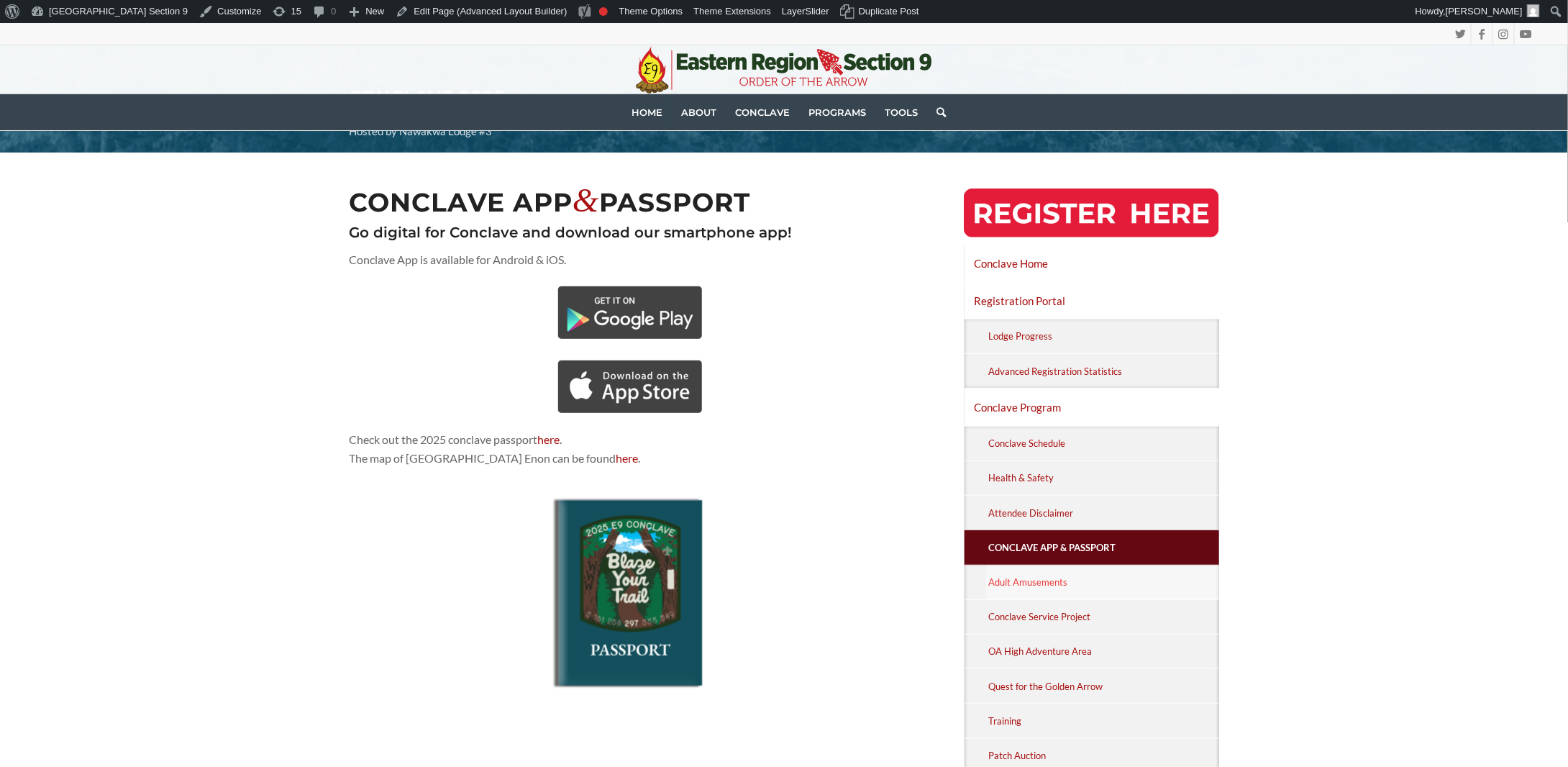
click at [1048, 584] on link "Adult Amusements" at bounding box center [1103, 583] width 233 height 34
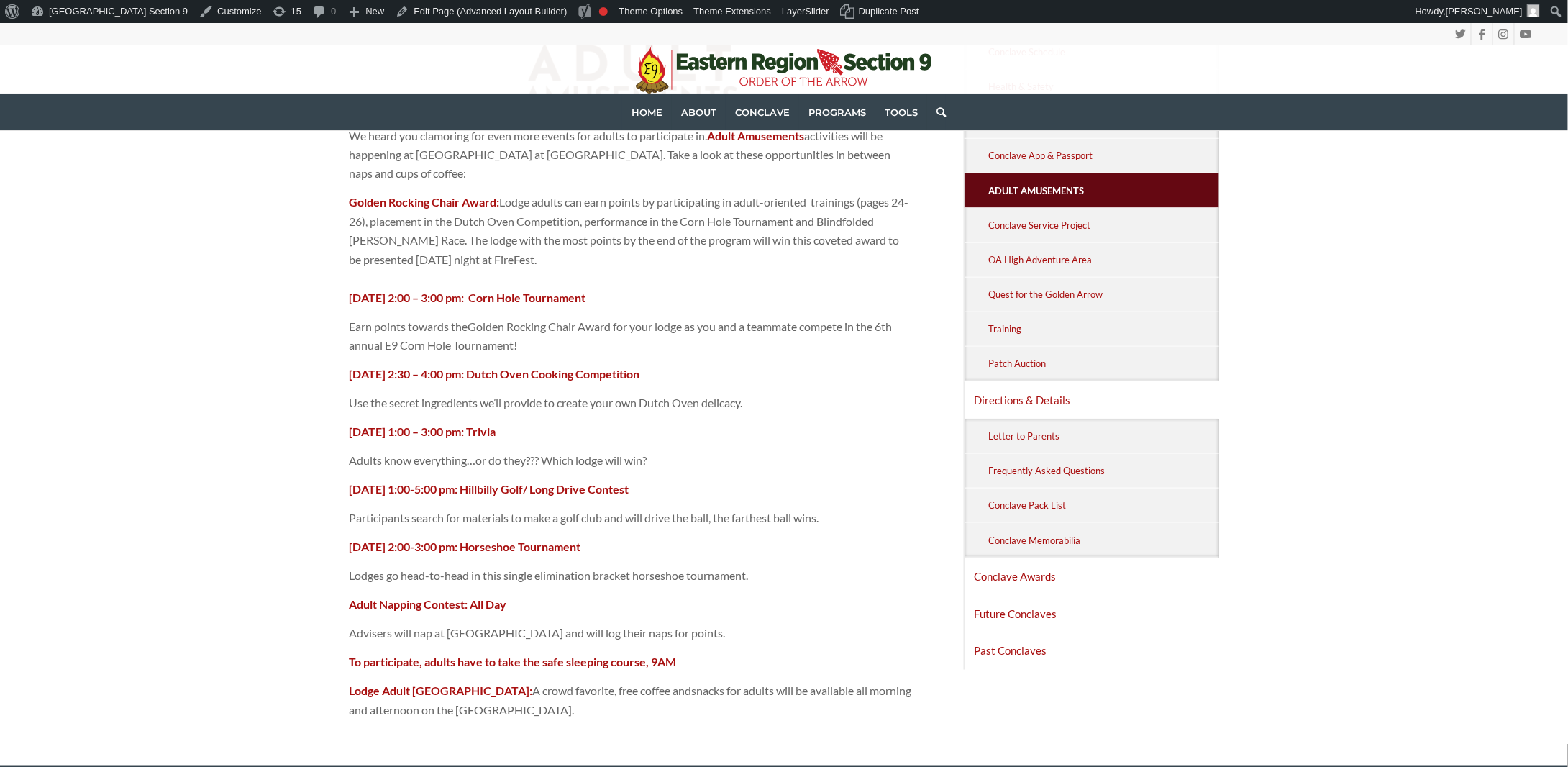
scroll to position [576, 0]
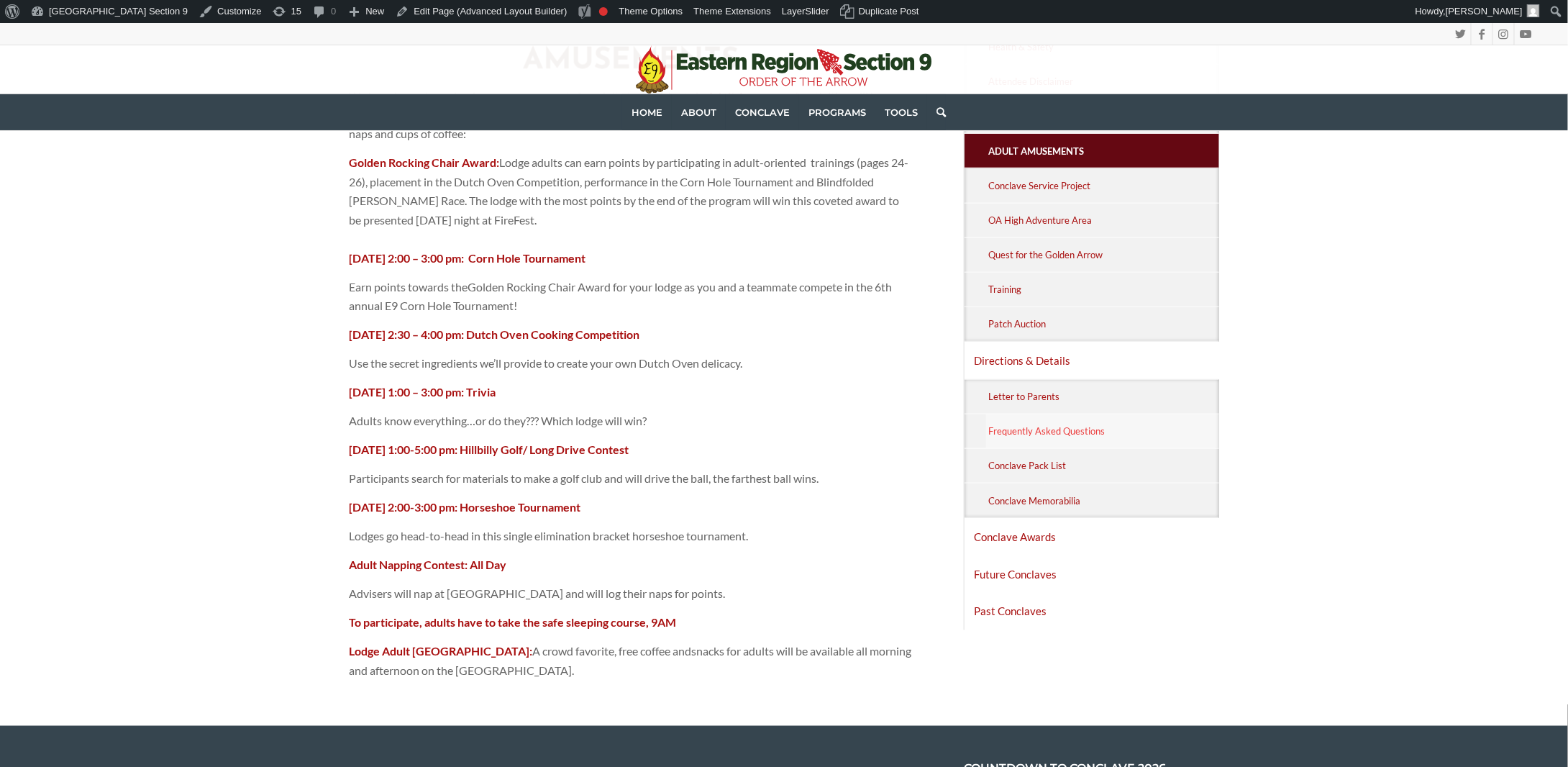
click at [1072, 428] on link "Frequently Asked Questions" at bounding box center [1103, 432] width 233 height 34
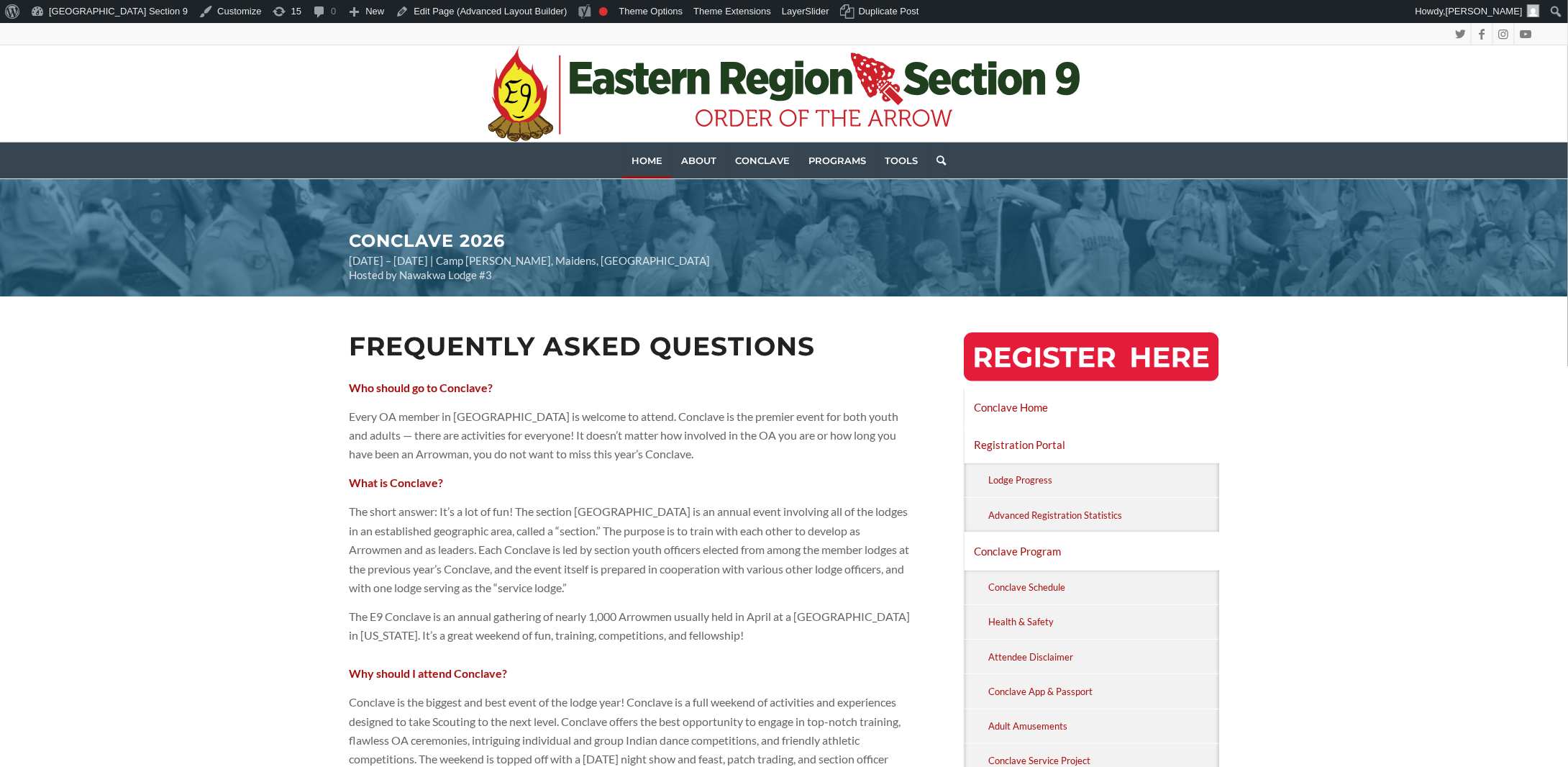
click at [657, 152] on link "Home" at bounding box center [647, 160] width 50 height 36
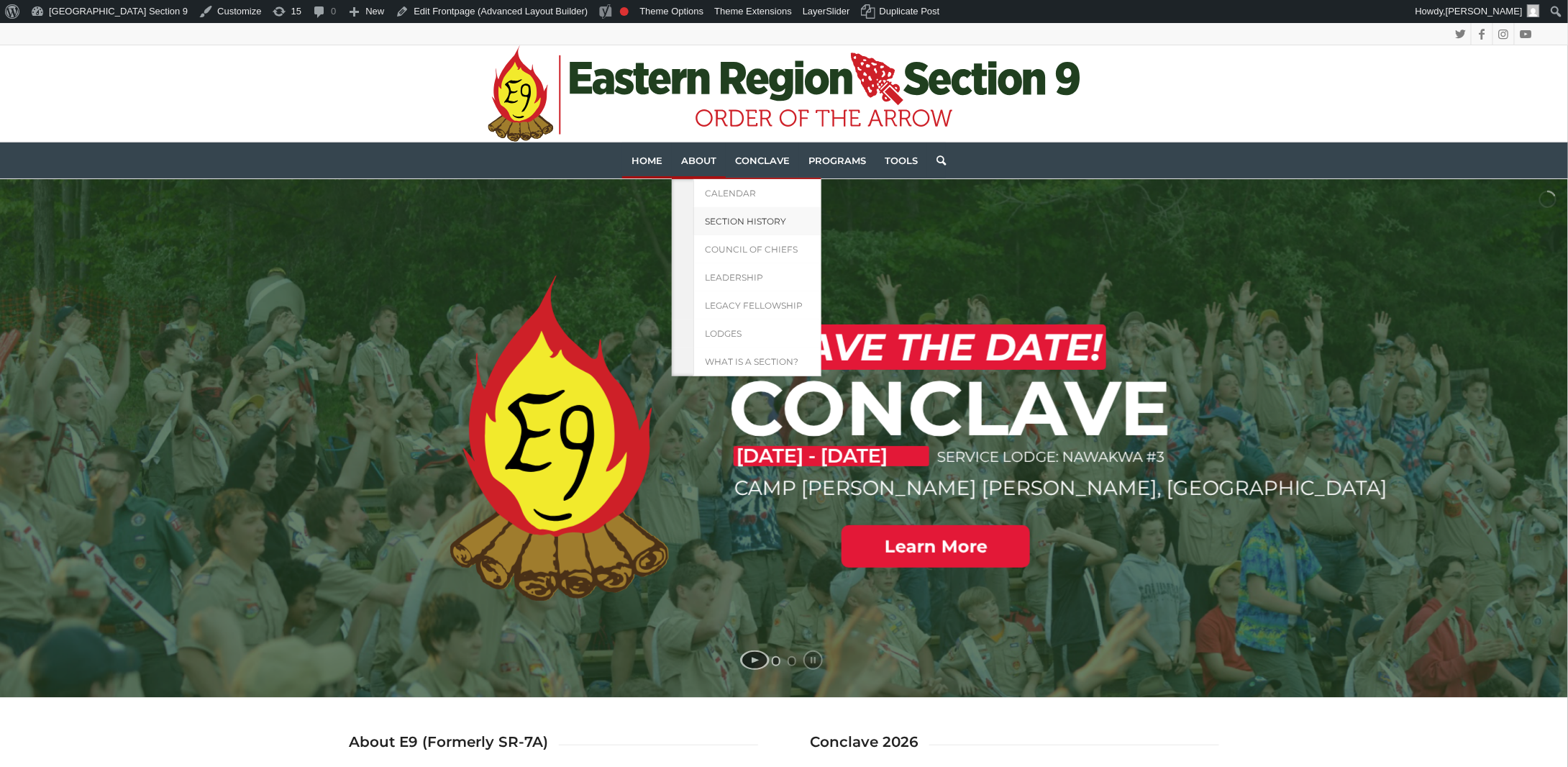
click at [728, 226] on link "Section History" at bounding box center [757, 221] width 128 height 28
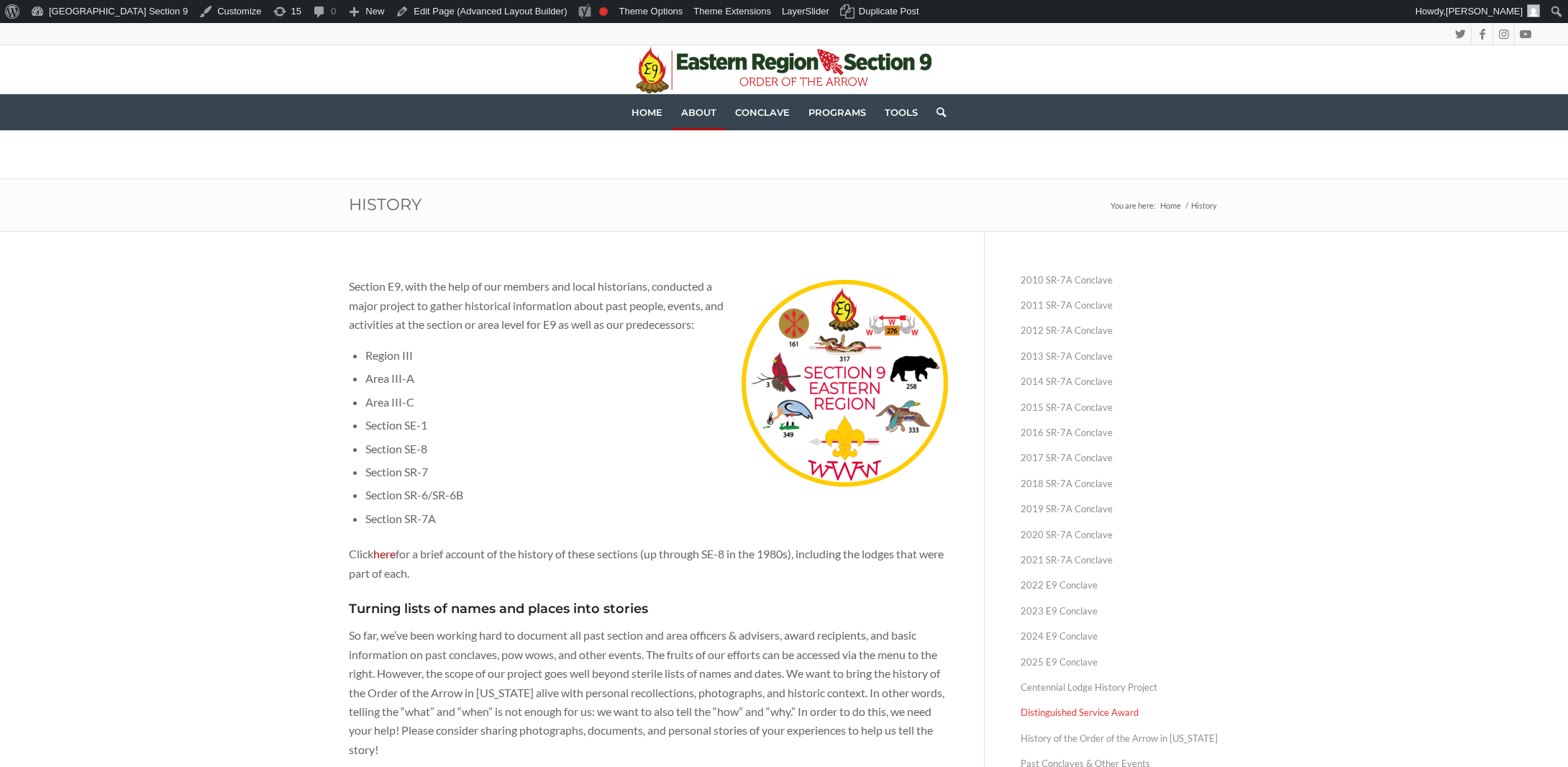
scroll to position [144, 0]
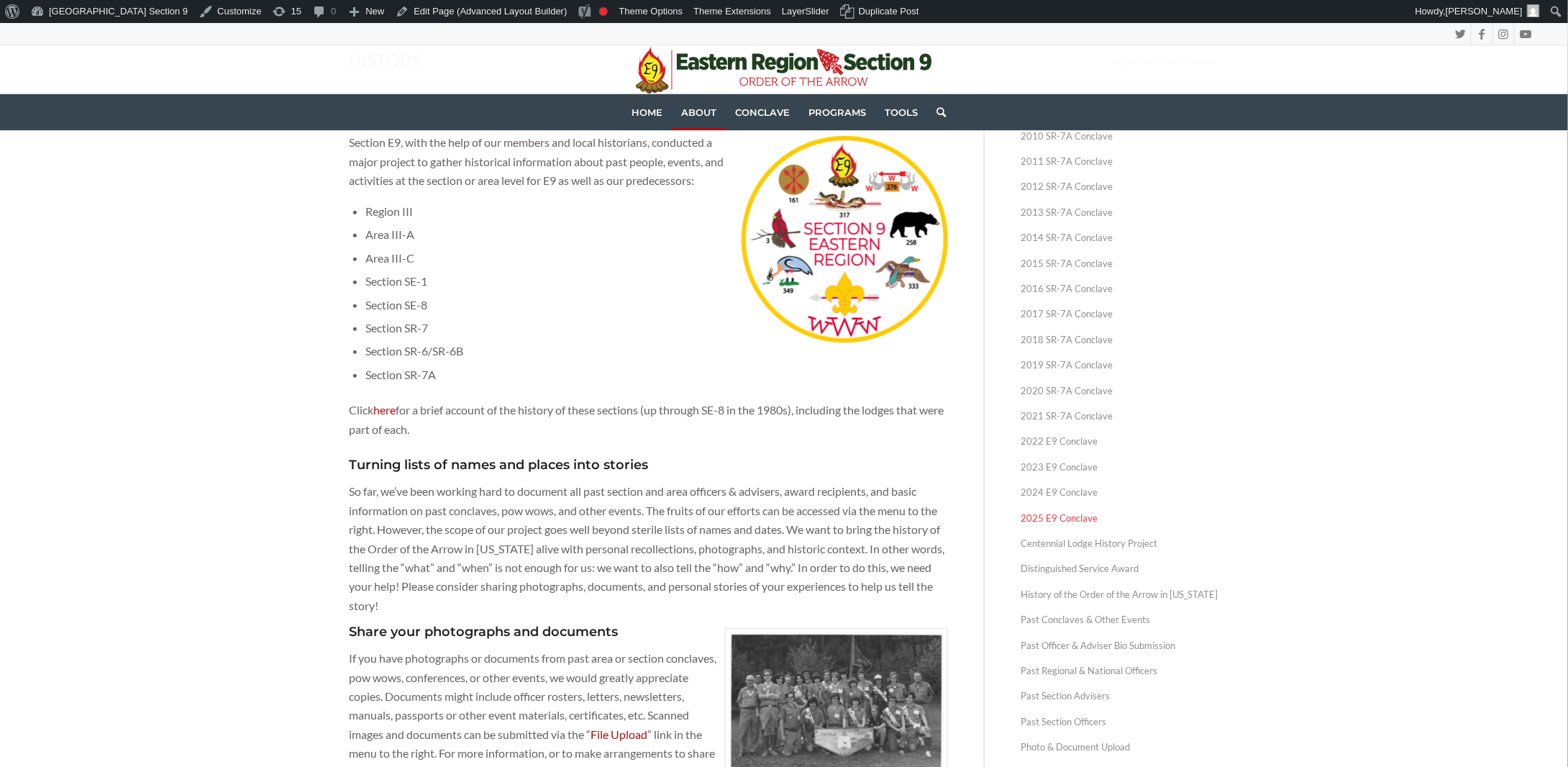
click at [1068, 516] on link "2025 E9 Conclave" at bounding box center [1120, 518] width 199 height 25
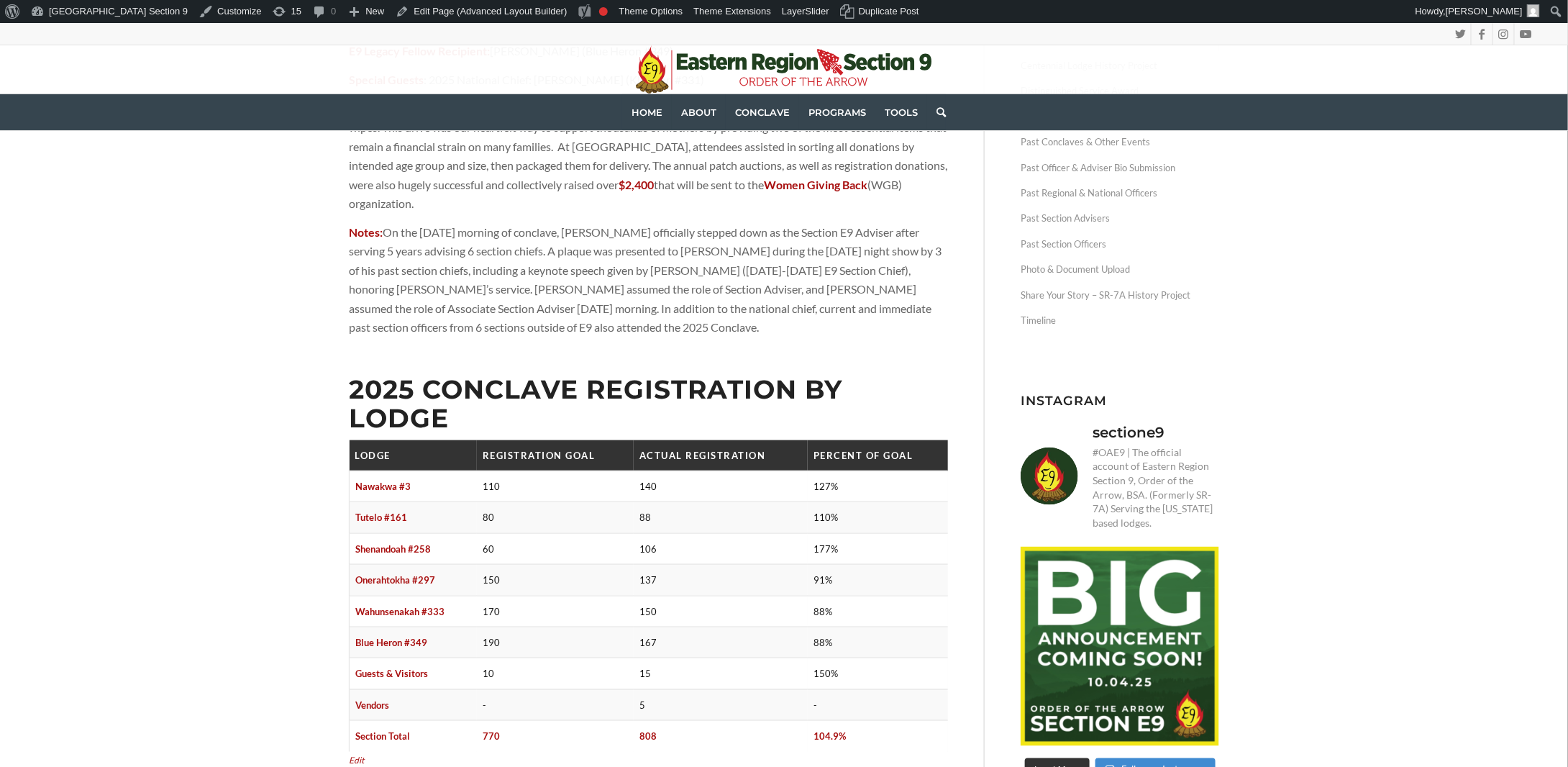
scroll to position [648, 0]
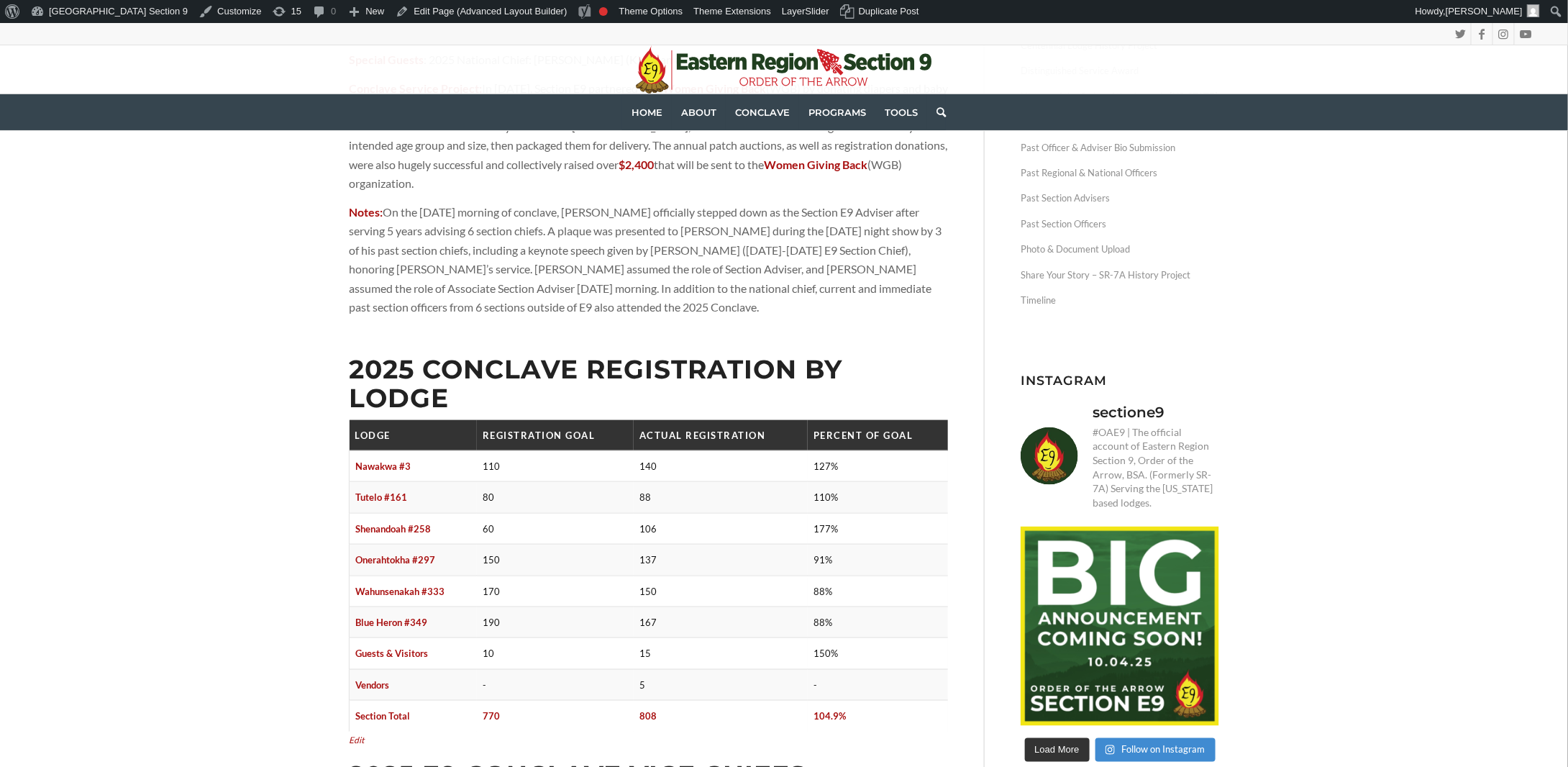
click at [614, 361] on h2 "2025 Conclave Registration by Lodge" at bounding box center [648, 384] width 599 height 57
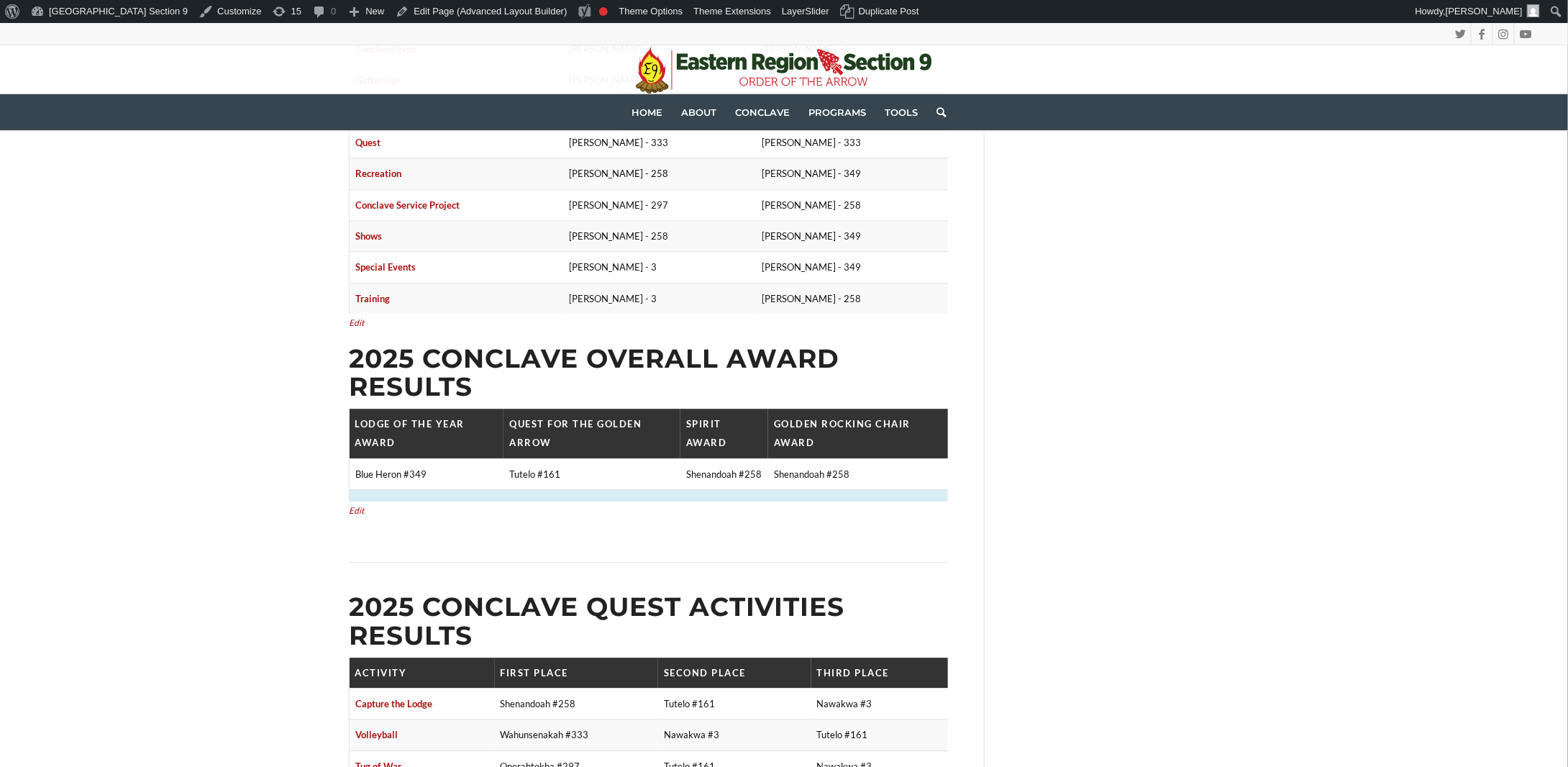
scroll to position [1583, 0]
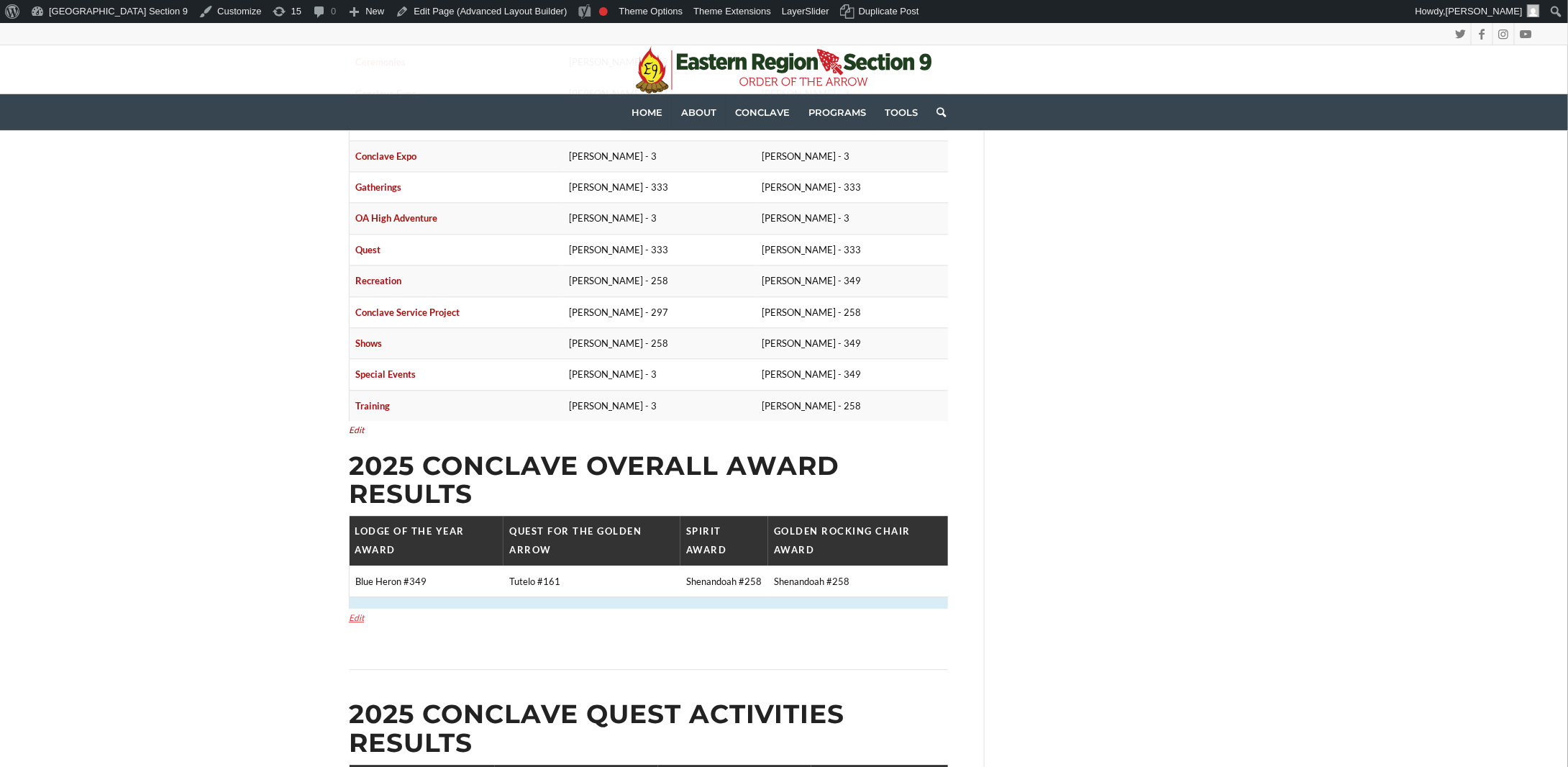
click at [359, 612] on link "Edit" at bounding box center [356, 617] width 15 height 10
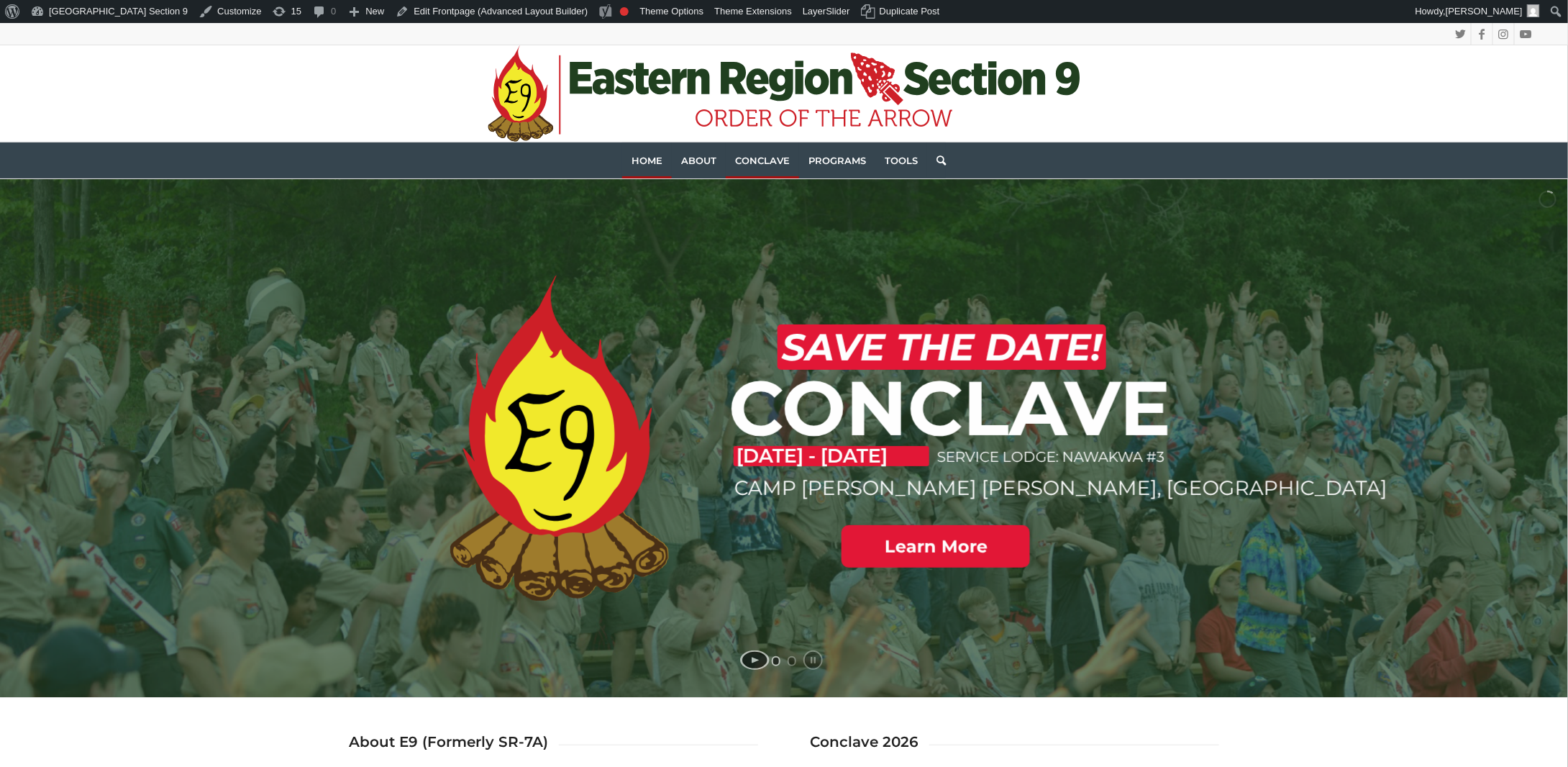
click at [767, 155] on span "Conclave" at bounding box center [763, 160] width 55 height 11
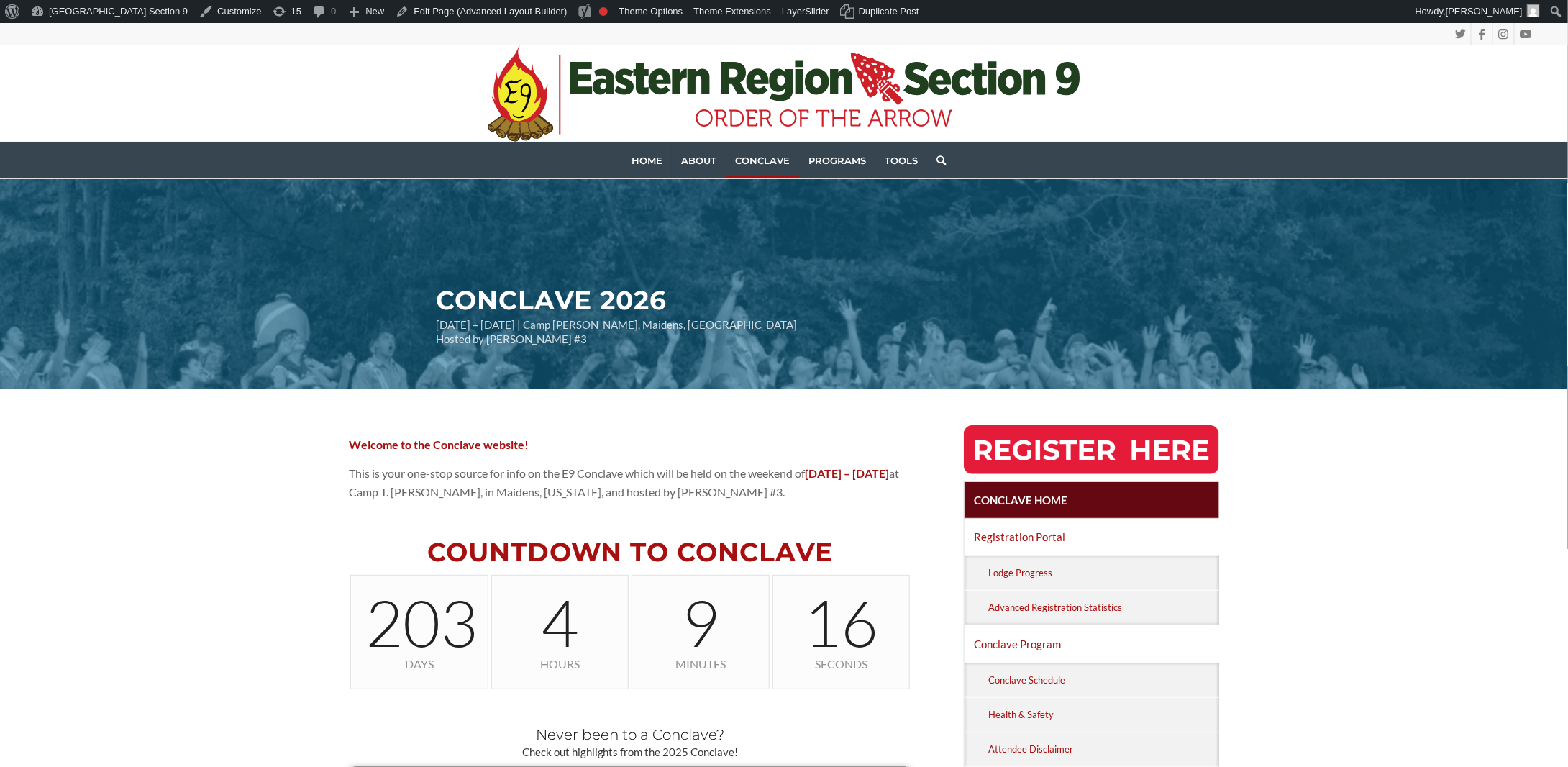
click at [701, 159] on span "About" at bounding box center [699, 160] width 35 height 11
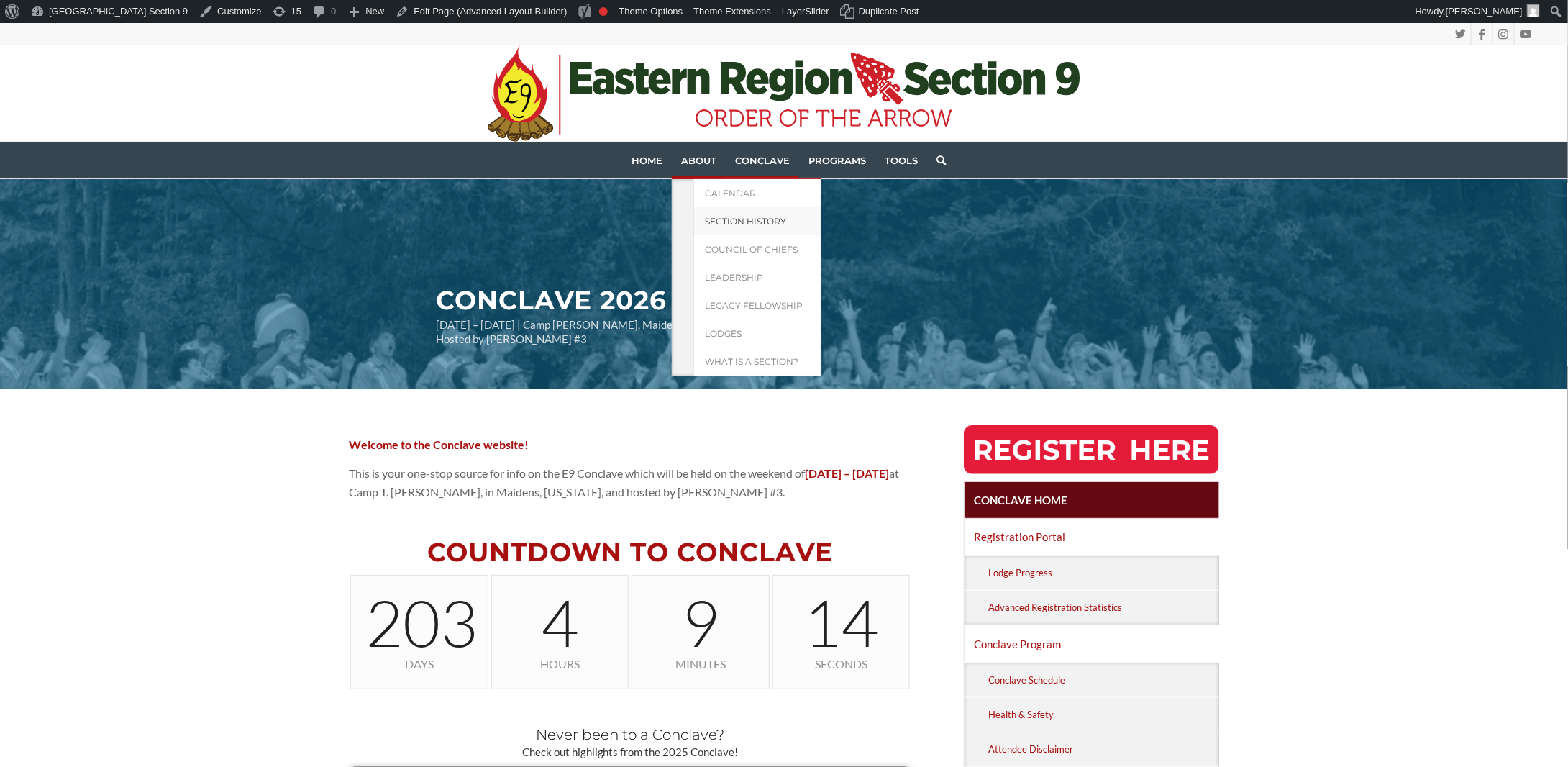
click at [706, 224] on span "Section History" at bounding box center [745, 221] width 81 height 10
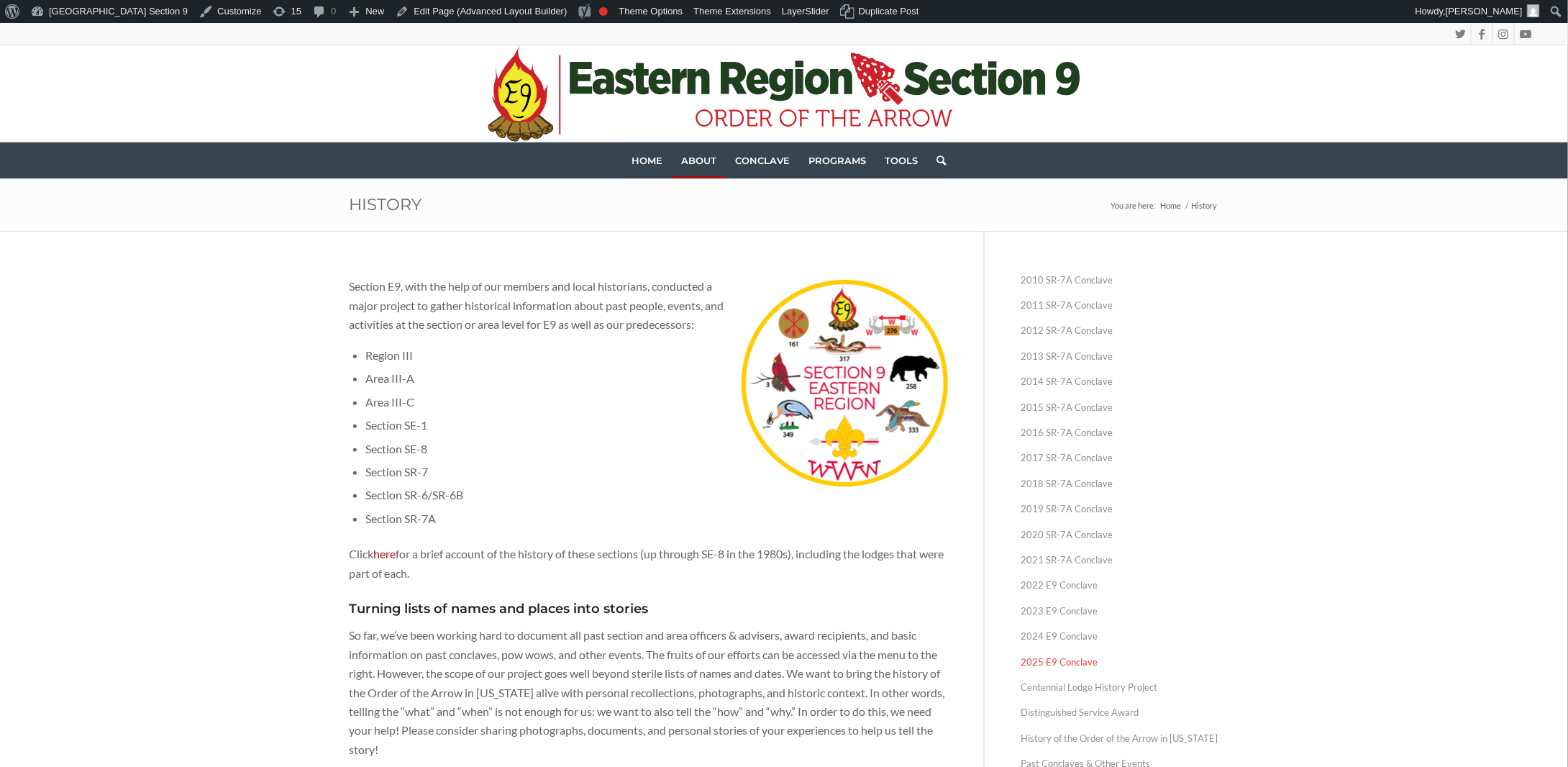
click at [1050, 665] on link "2025 E9 Conclave" at bounding box center [1120, 662] width 199 height 25
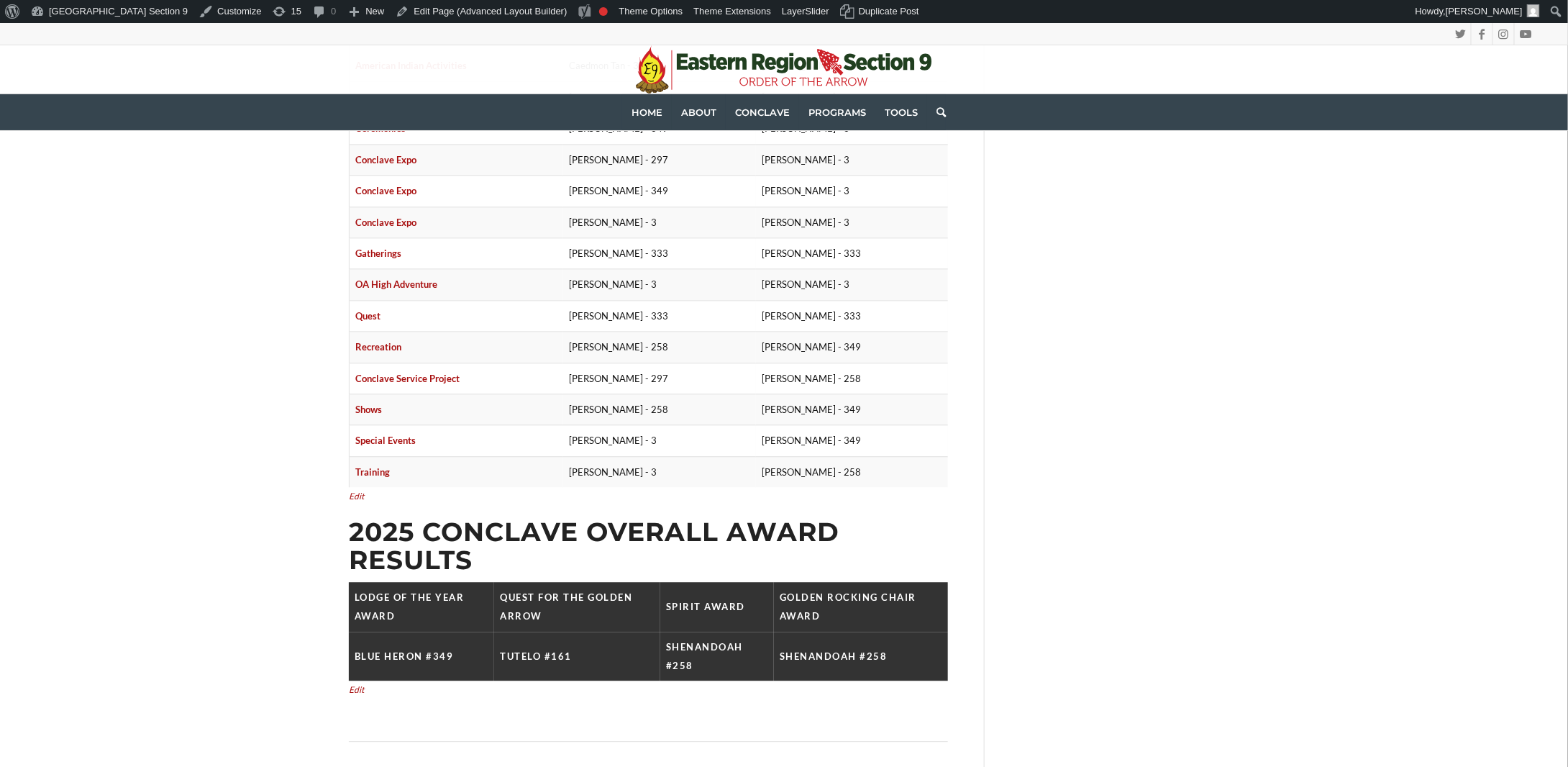
scroll to position [1727, 0]
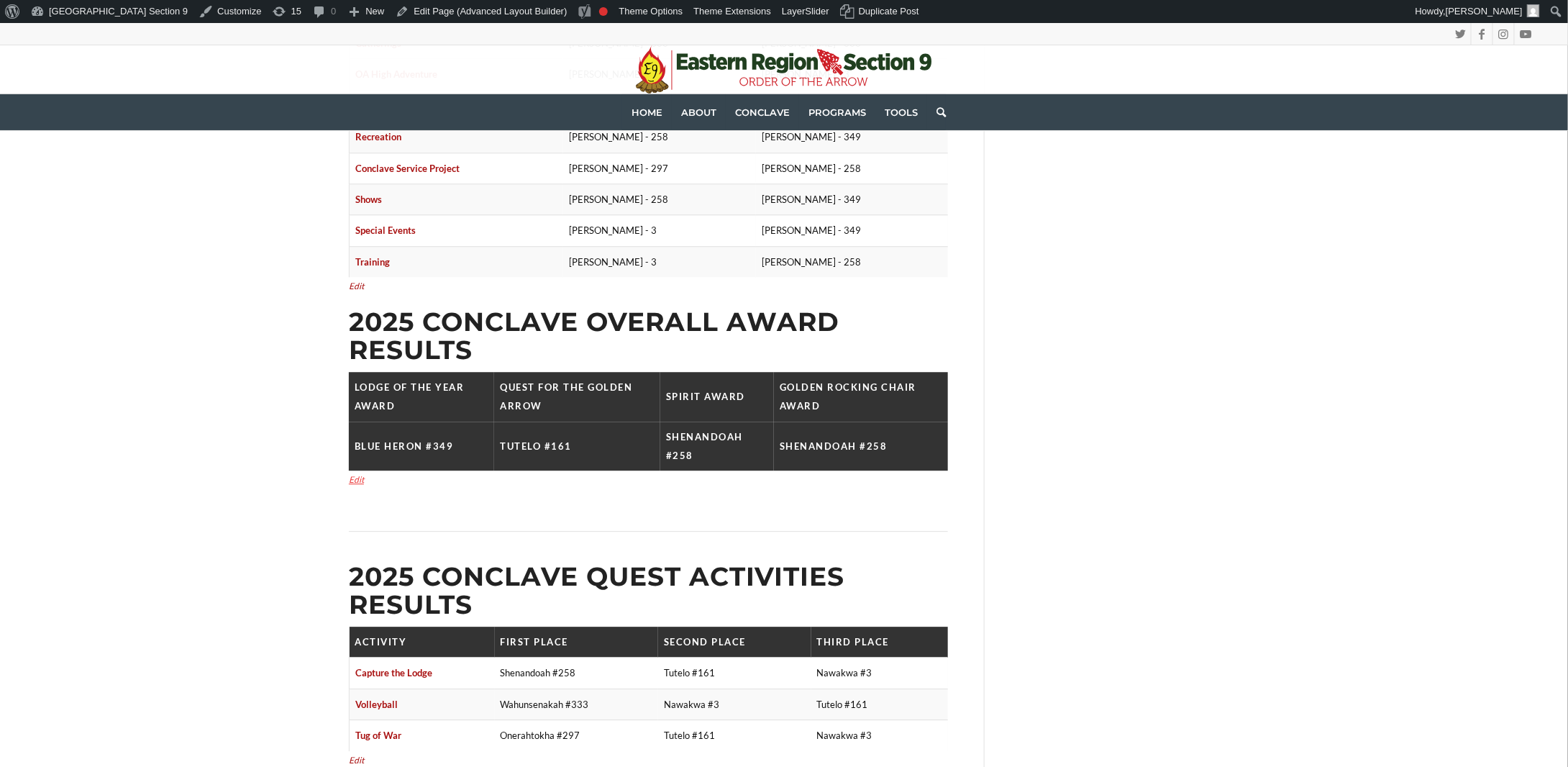
click at [349, 475] on link "Edit" at bounding box center [356, 479] width 15 height 10
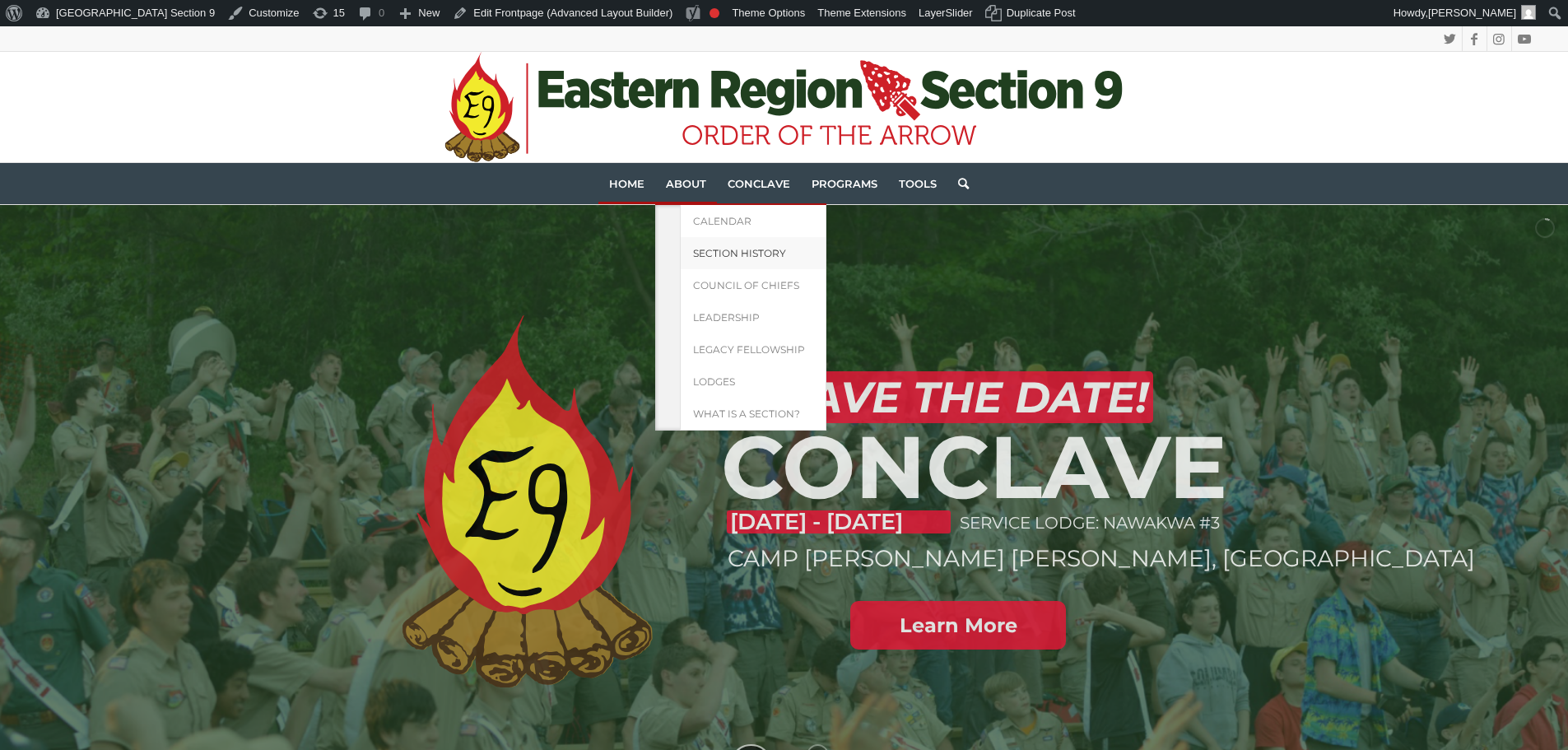
click at [704, 250] on span "Section History" at bounding box center [739, 252] width 93 height 12
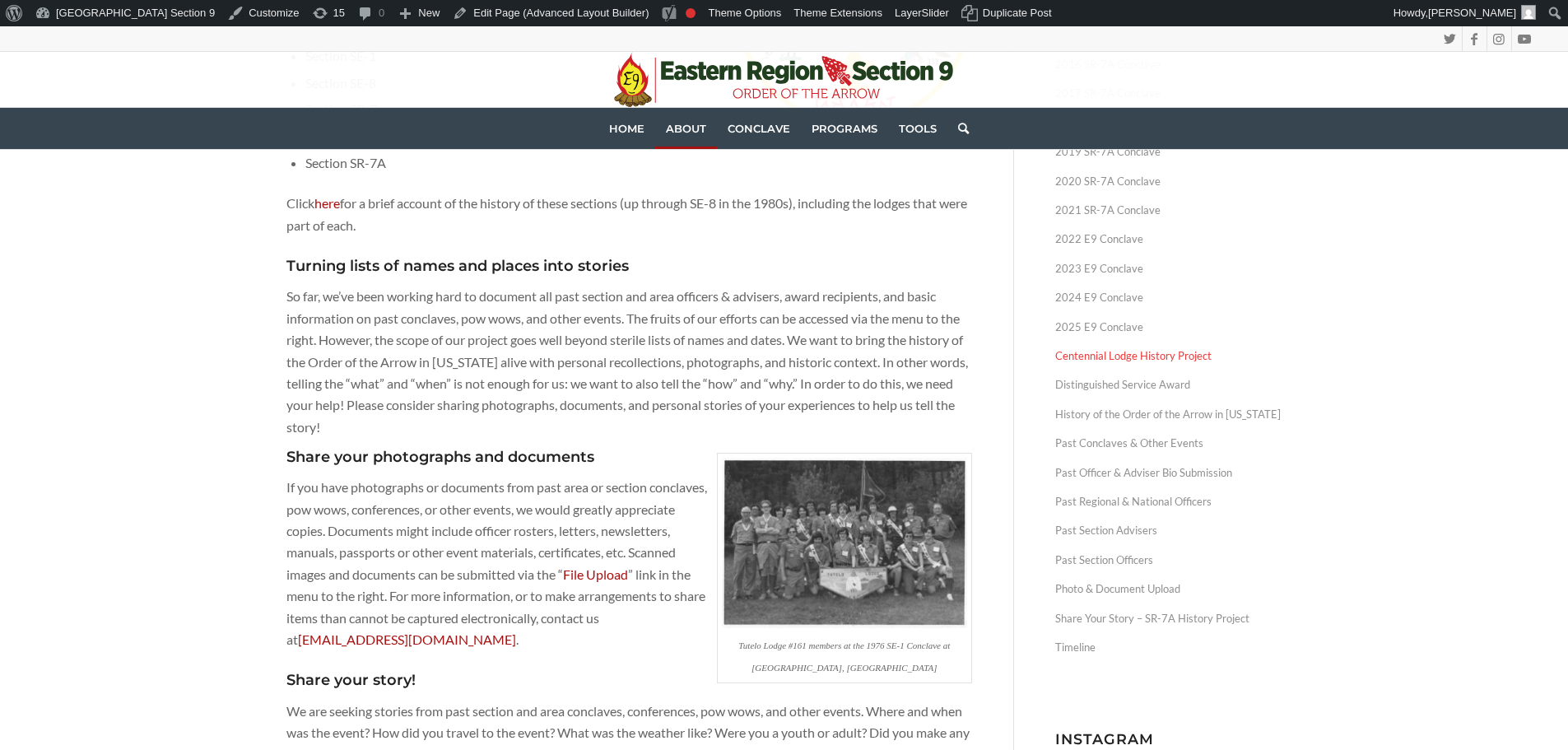
scroll to position [412, 0]
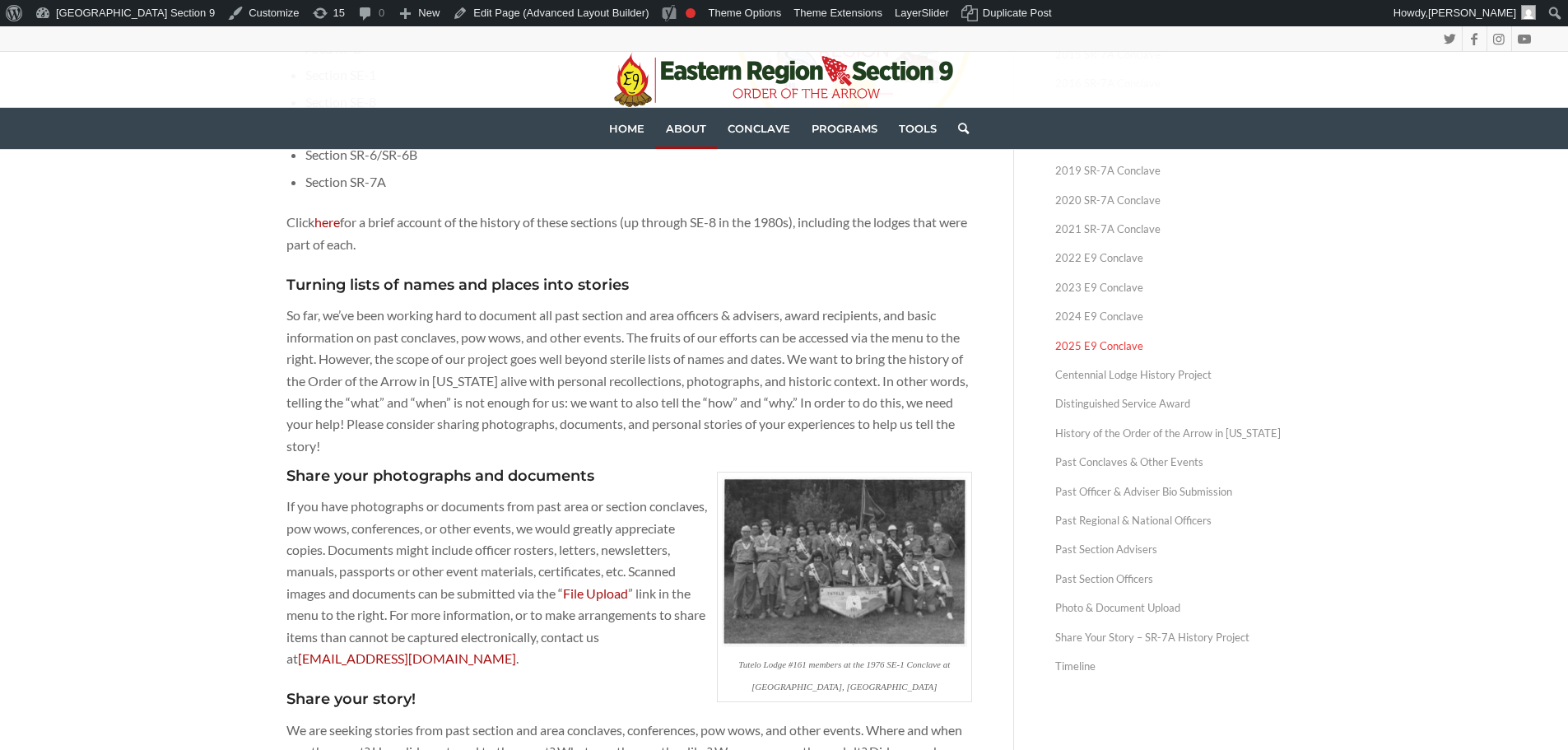
click at [1137, 341] on link "2025 E9 Conclave" at bounding box center [1168, 346] width 228 height 29
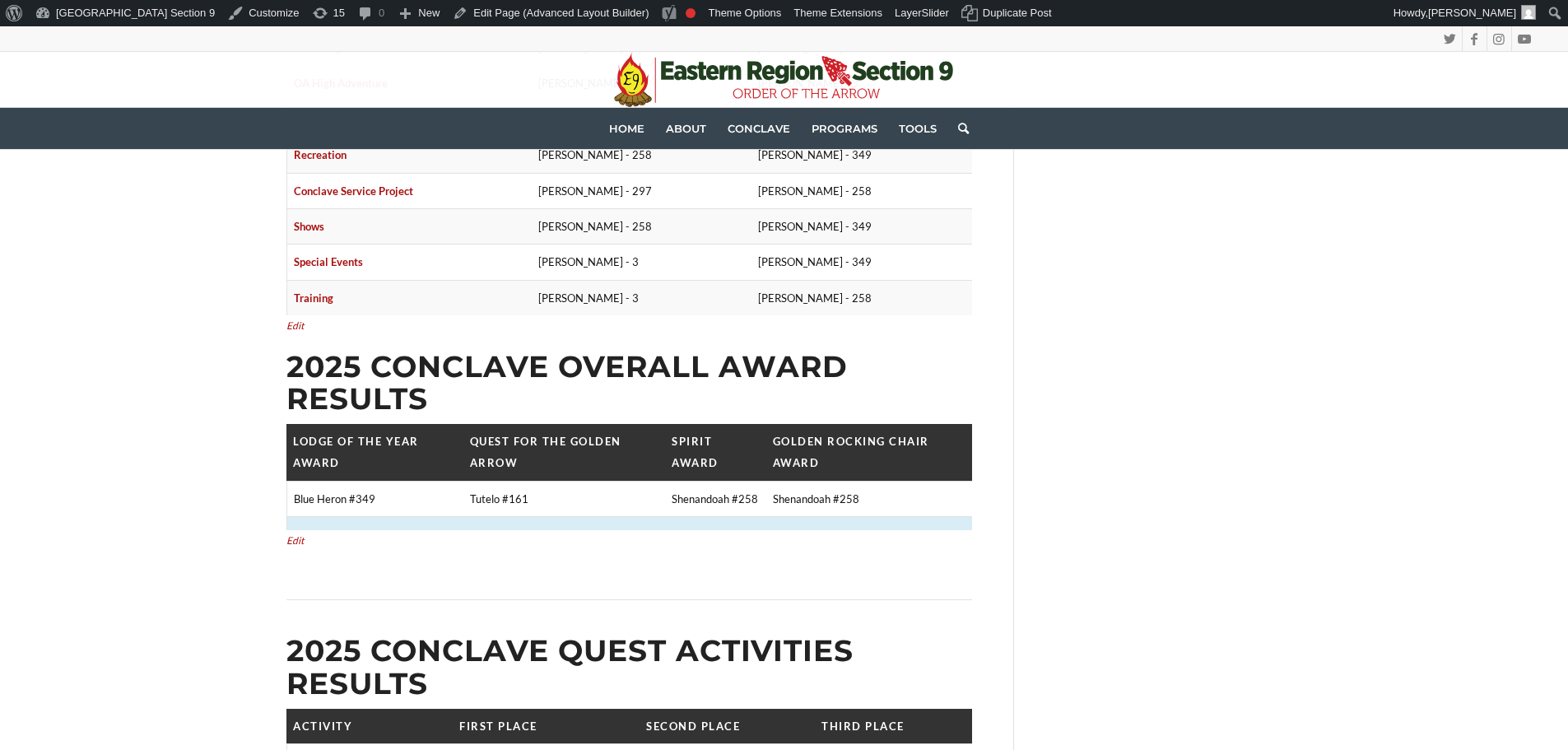
scroll to position [1975, 0]
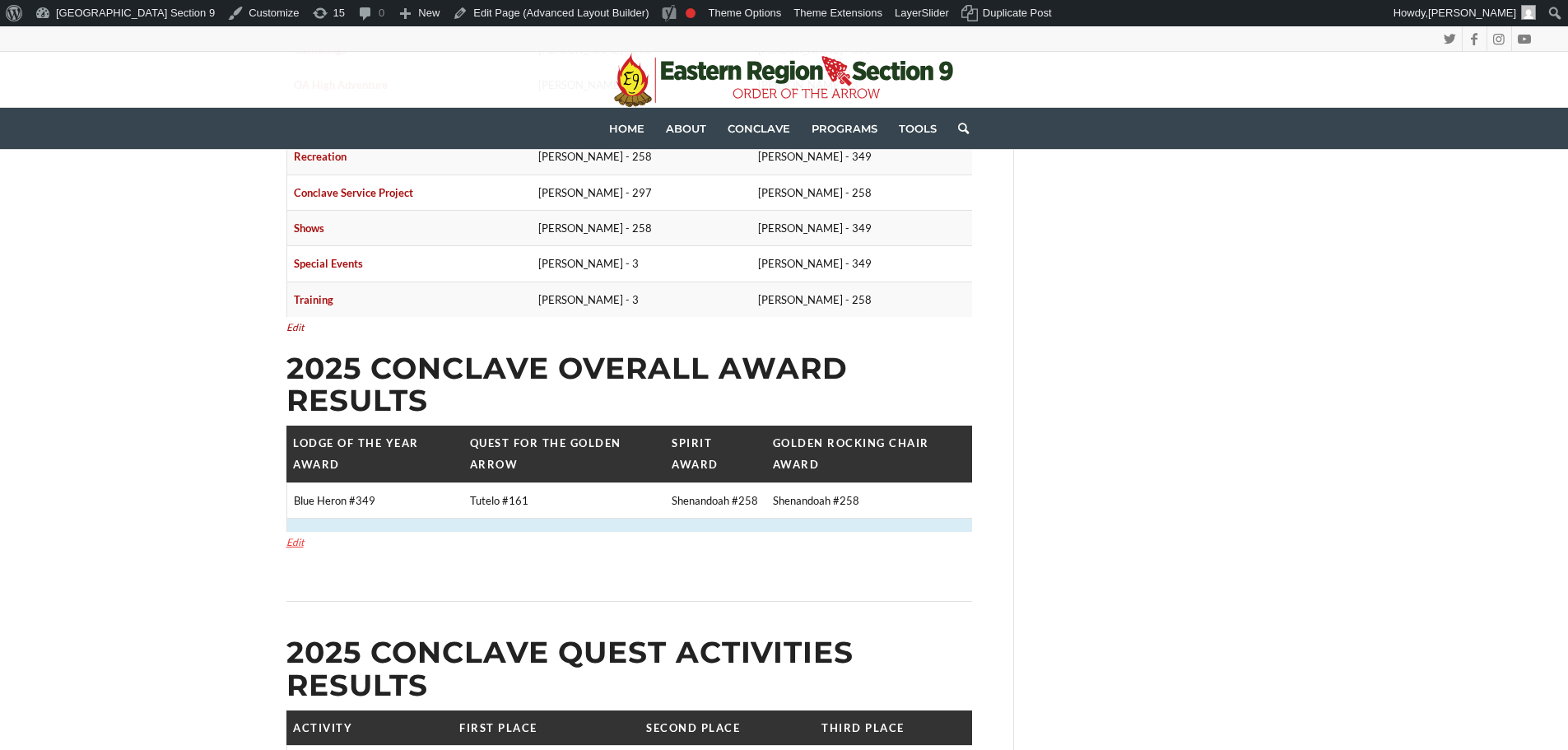
click at [293, 536] on link "Edit" at bounding box center [295, 542] width 18 height 12
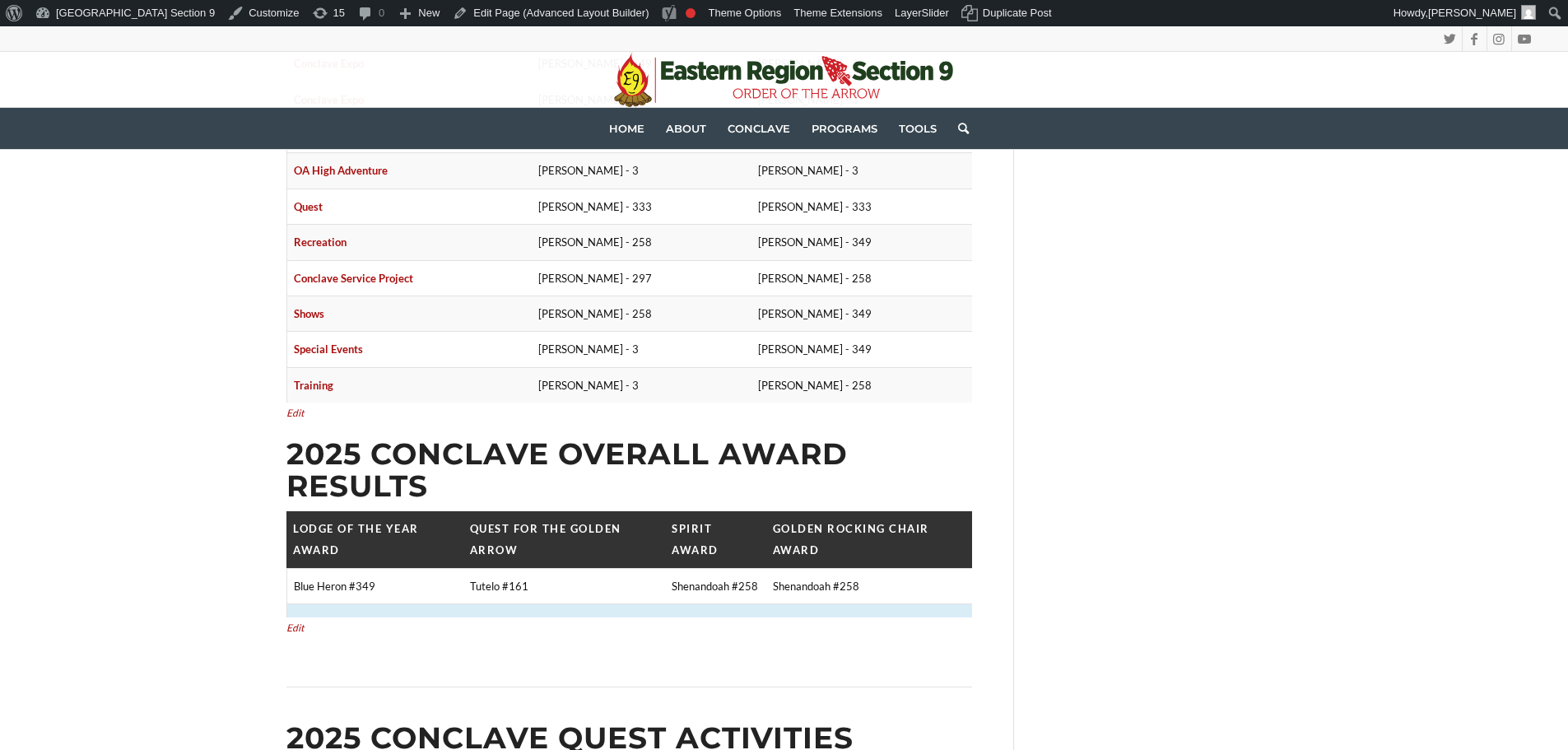
scroll to position [1893, 0]
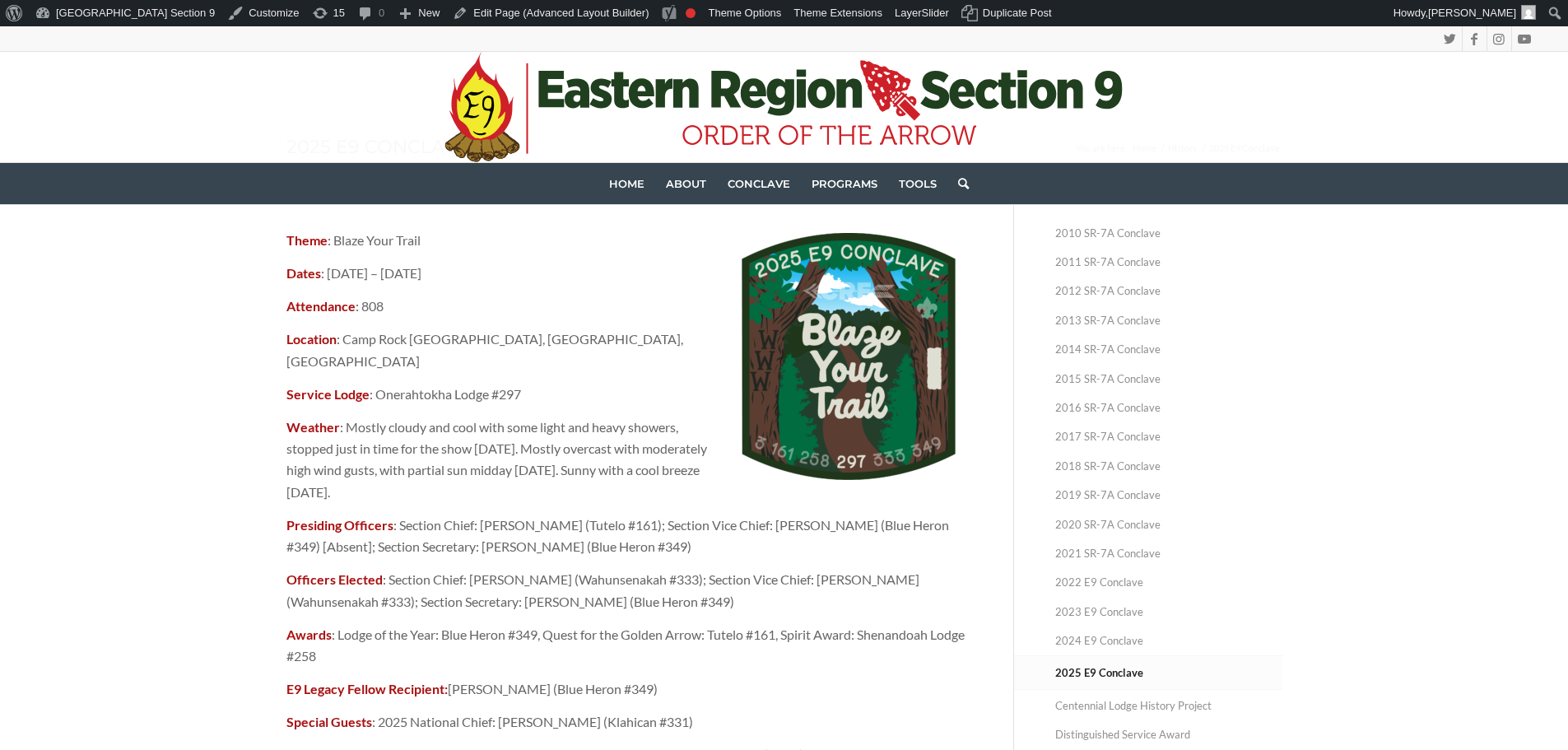
scroll to position [0, 0]
